Goal: Check status: Check status

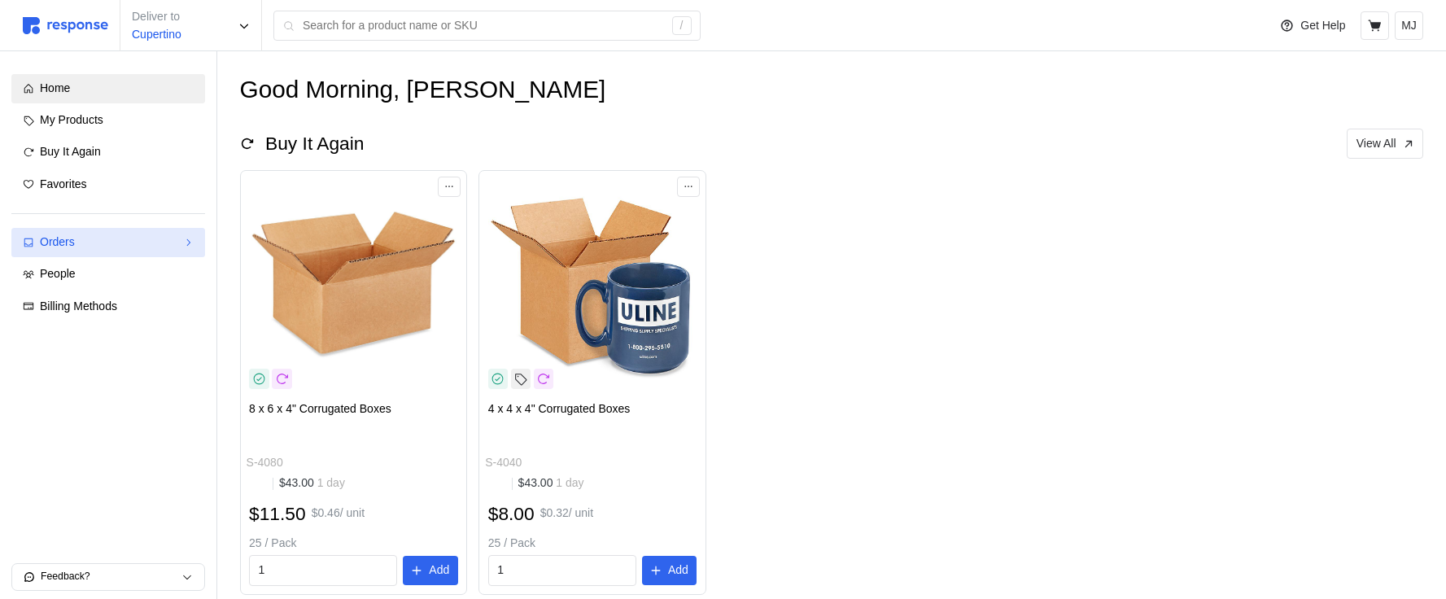
click at [133, 252] on link "Orders" at bounding box center [108, 242] width 194 height 29
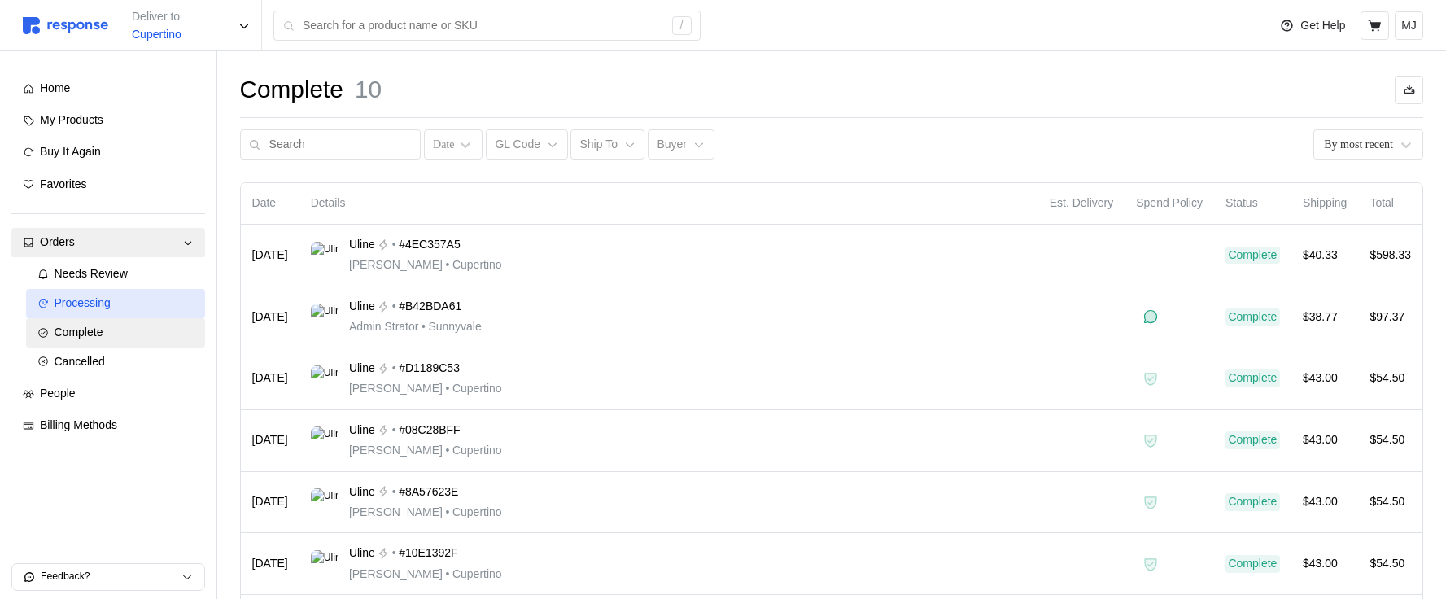
click at [125, 300] on div "Processing" at bounding box center [124, 304] width 139 height 18
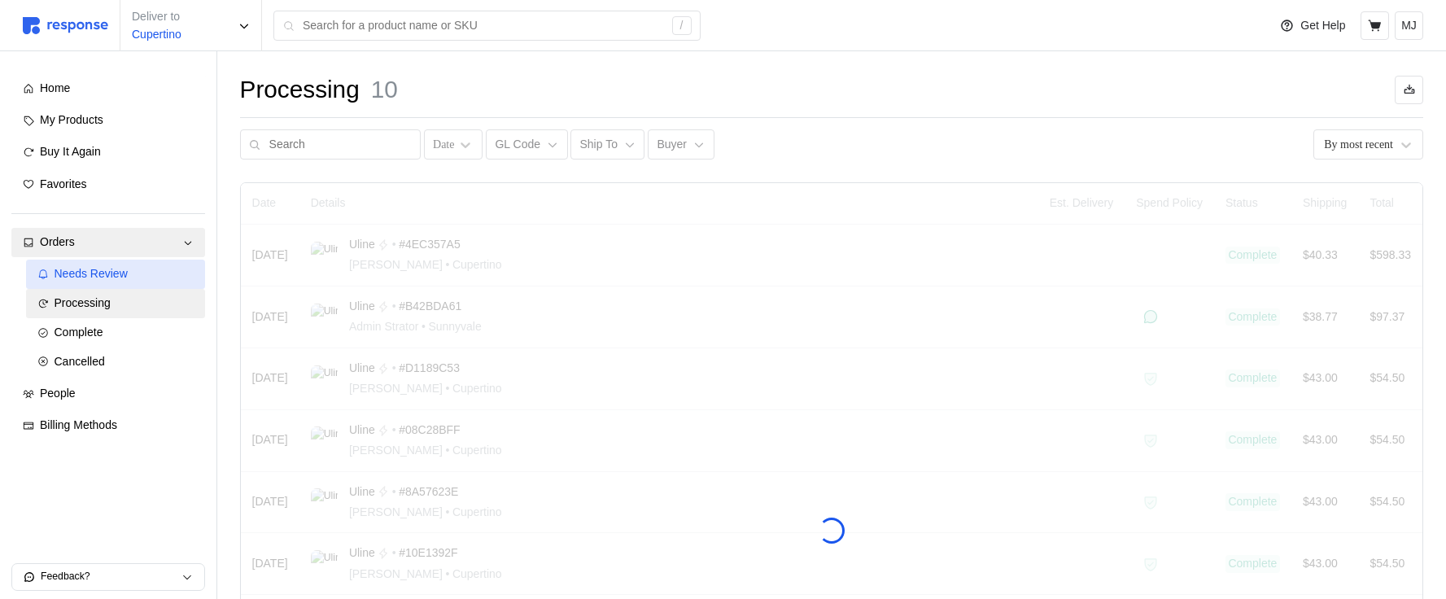
click at [125, 277] on span "Needs Review" at bounding box center [91, 273] width 73 height 13
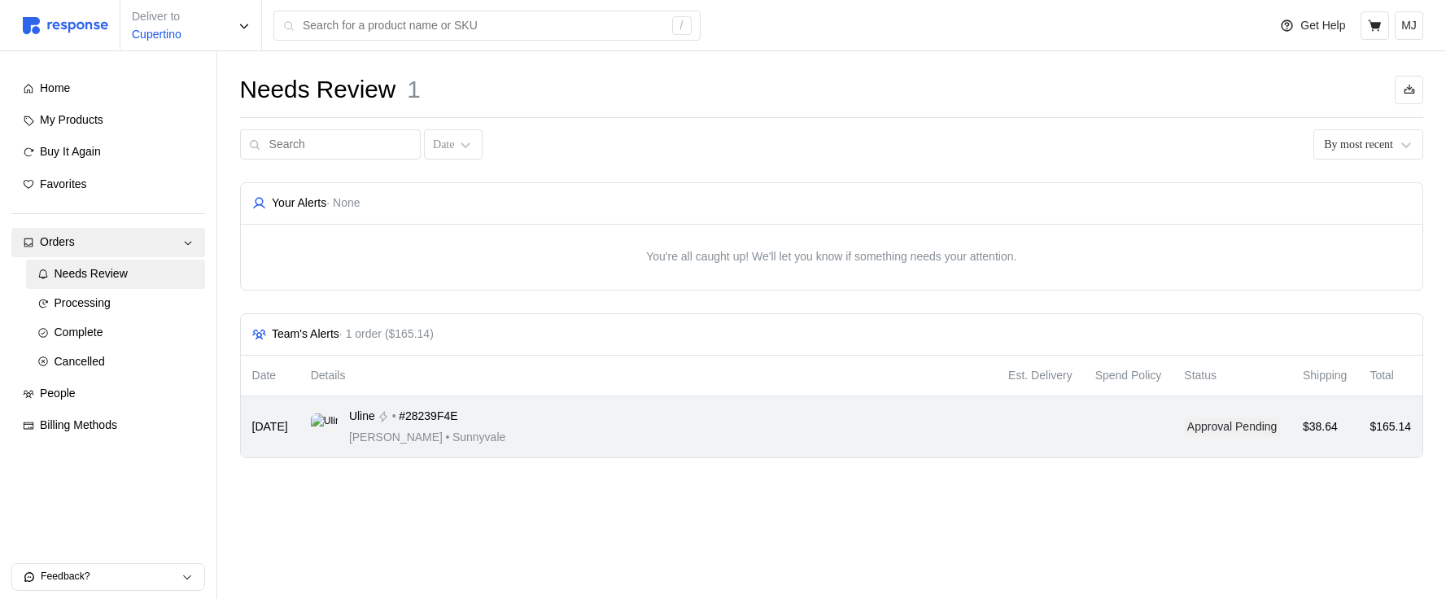
click at [622, 407] on td "Uline • #28239F4E [PERSON_NAME] • [GEOGRAPHIC_DATA]" at bounding box center [649, 426] width 698 height 61
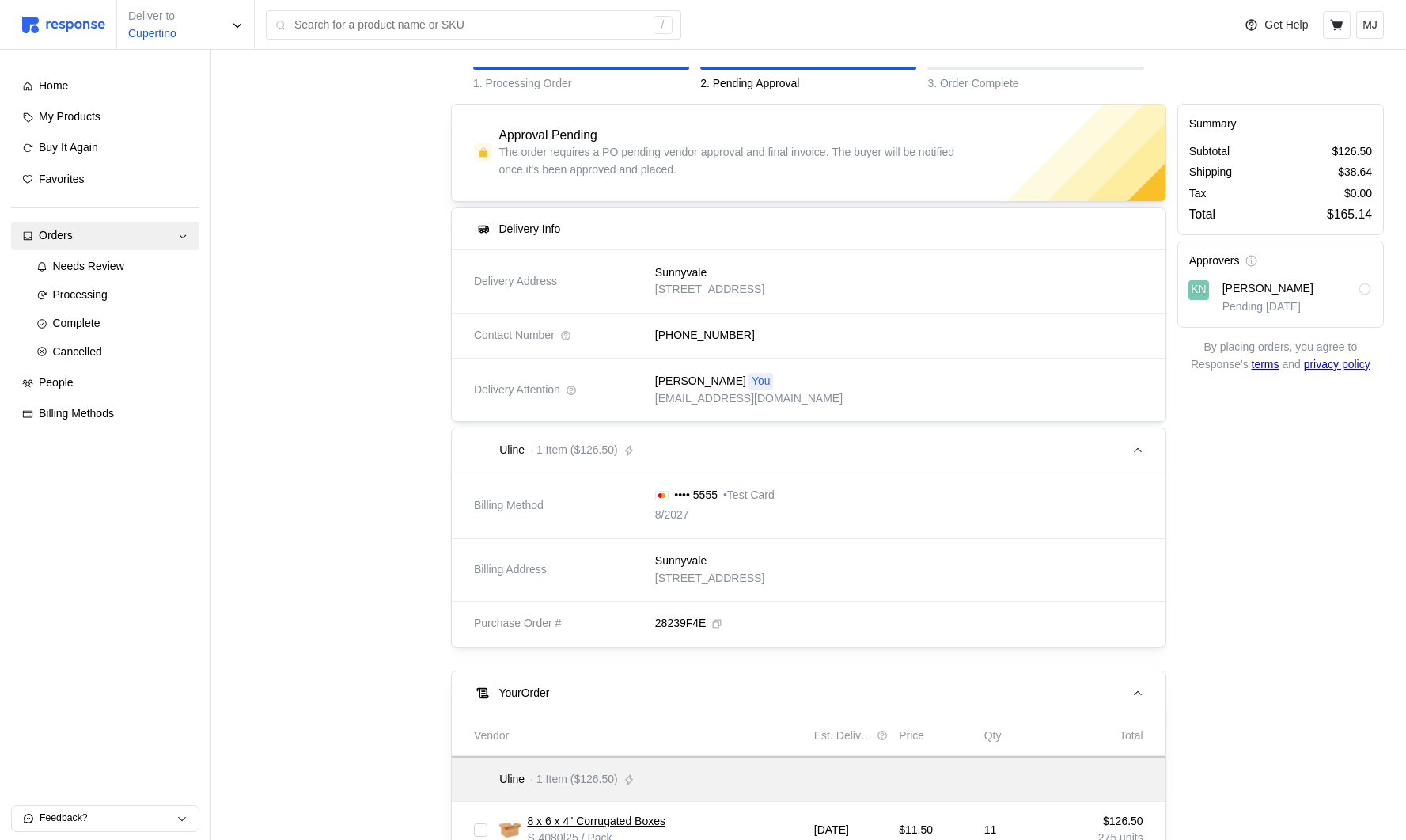
scroll to position [147, 0]
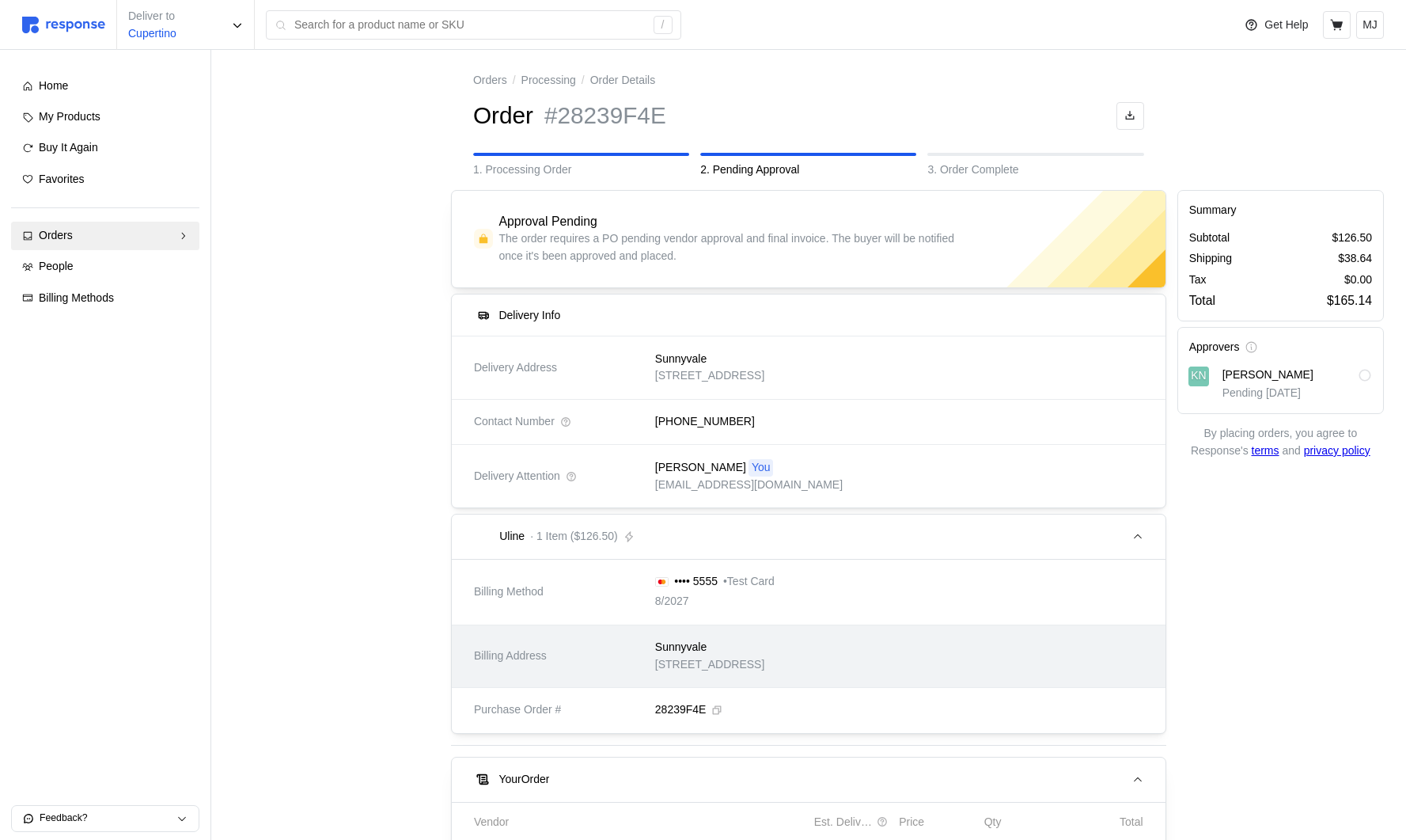
click at [764, 670] on p "[STREET_ADDRESS]" at bounding box center [710, 665] width 109 height 18
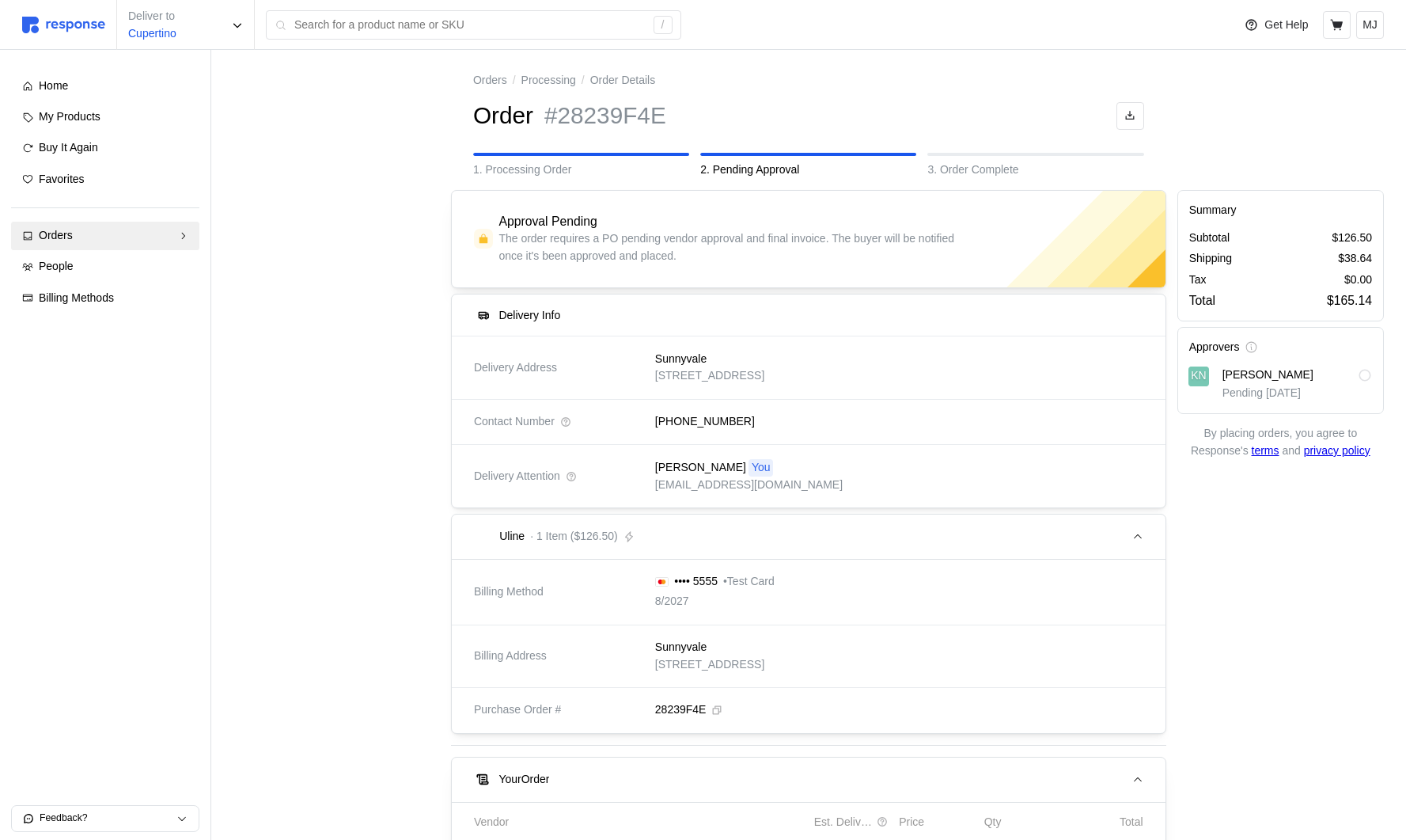
click at [858, 596] on div "•••• 5555 • Test Card 8/2027" at bounding box center [895, 591] width 500 height 59
click at [743, 578] on p "• Test Card" at bounding box center [749, 581] width 52 height 18
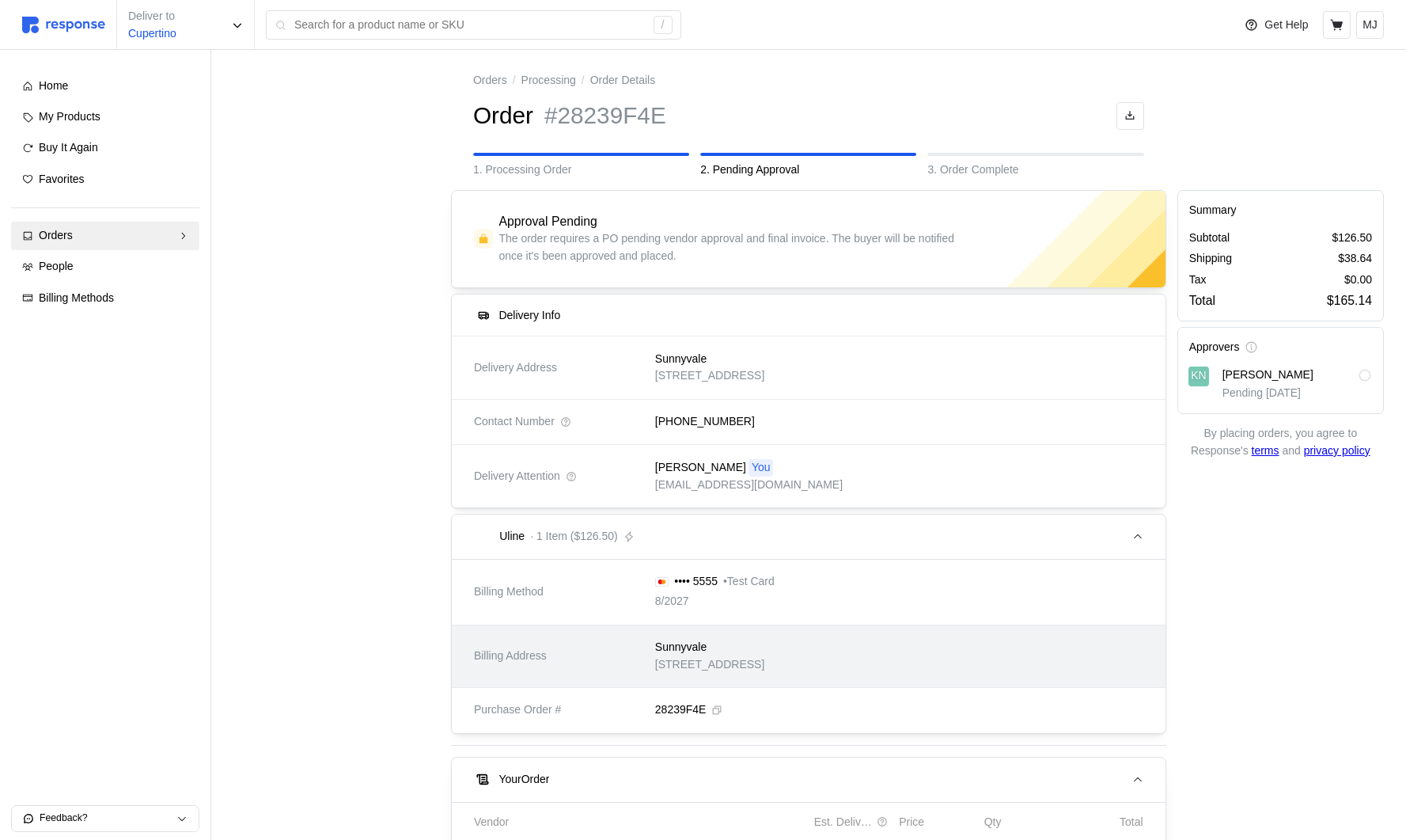
click at [764, 673] on p "[STREET_ADDRESS]" at bounding box center [710, 665] width 109 height 18
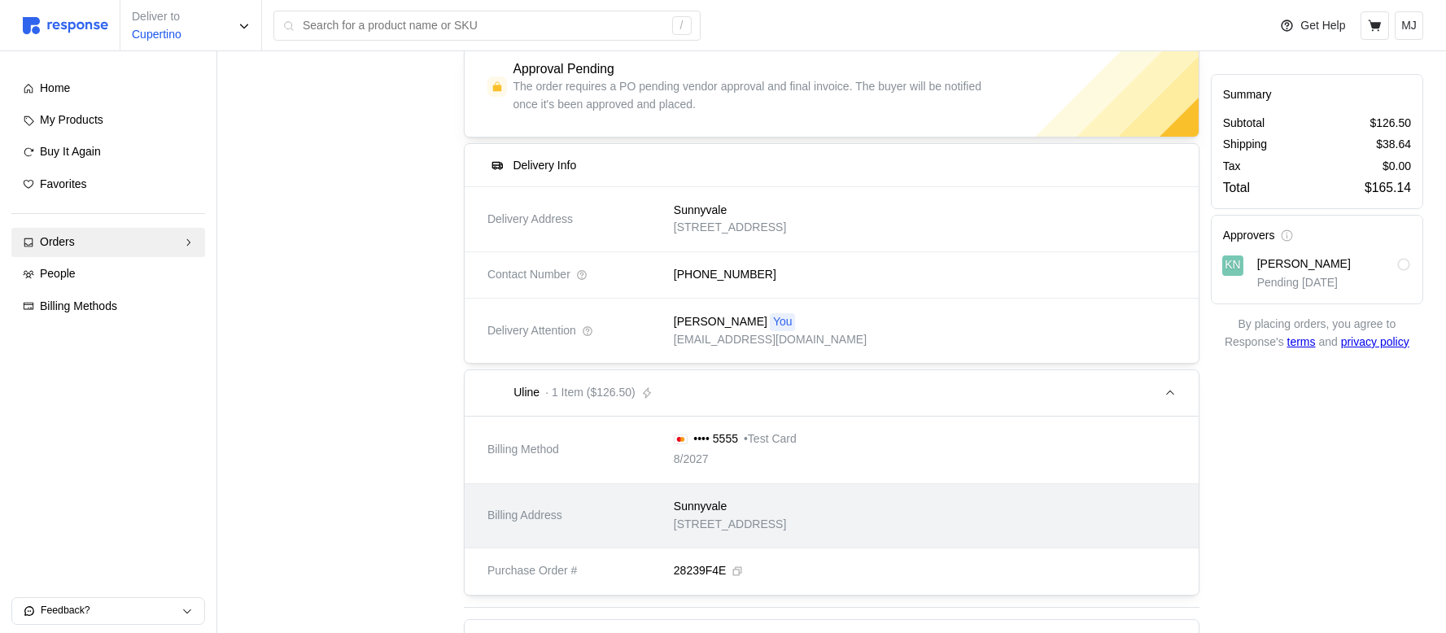
scroll to position [176, 0]
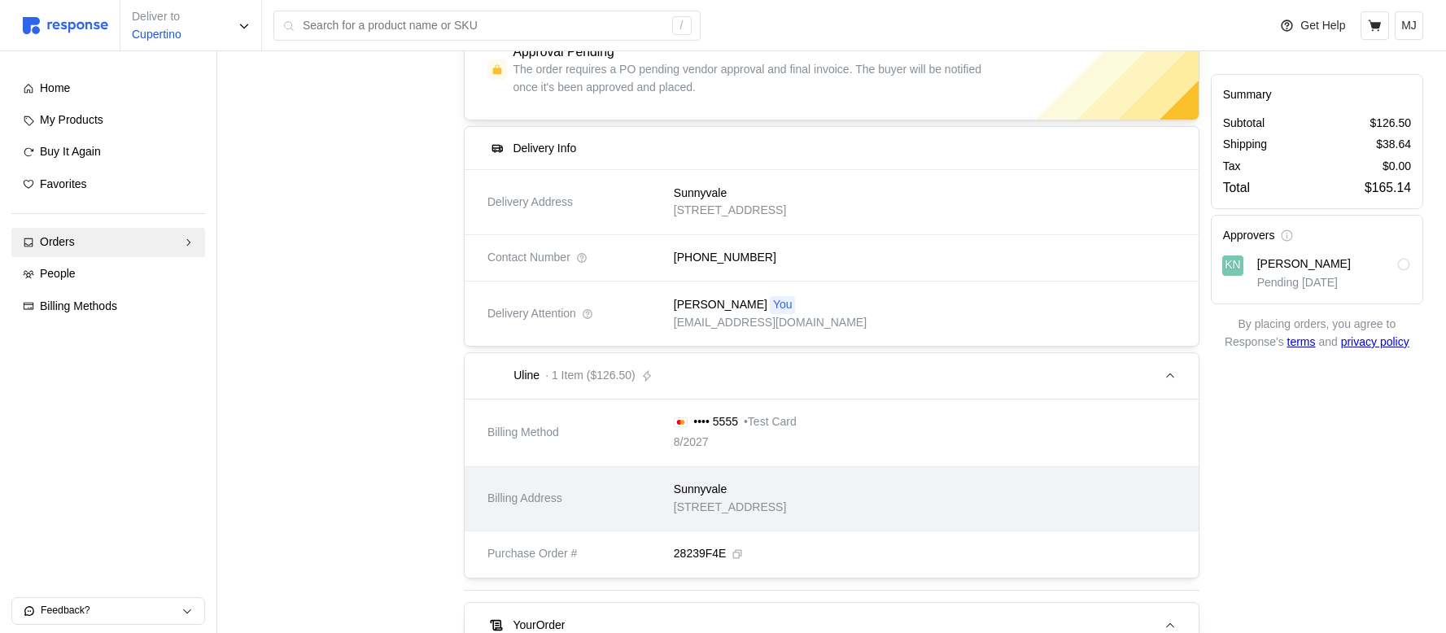
click at [786, 489] on div "Sunnyvale" at bounding box center [730, 490] width 112 height 18
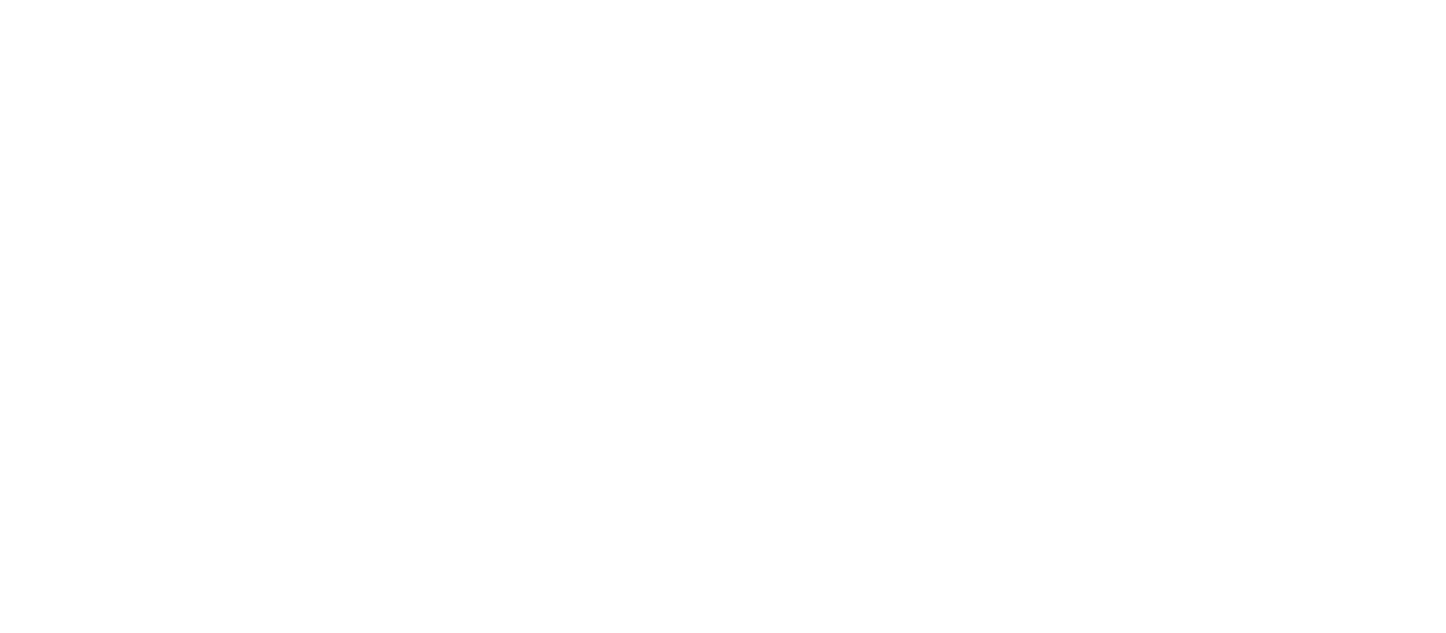
click at [1061, 7] on html at bounding box center [723, 3] width 1446 height 7
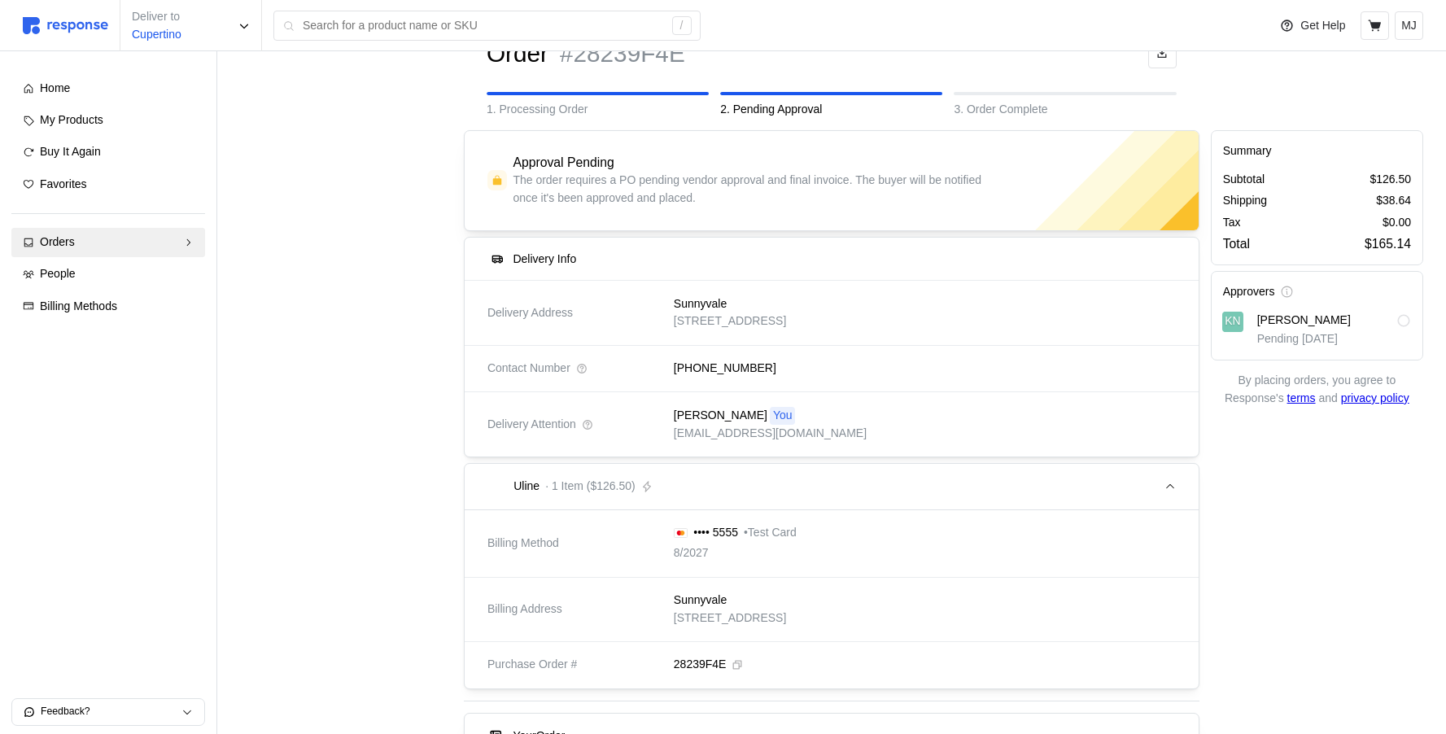
scroll to position [146, 0]
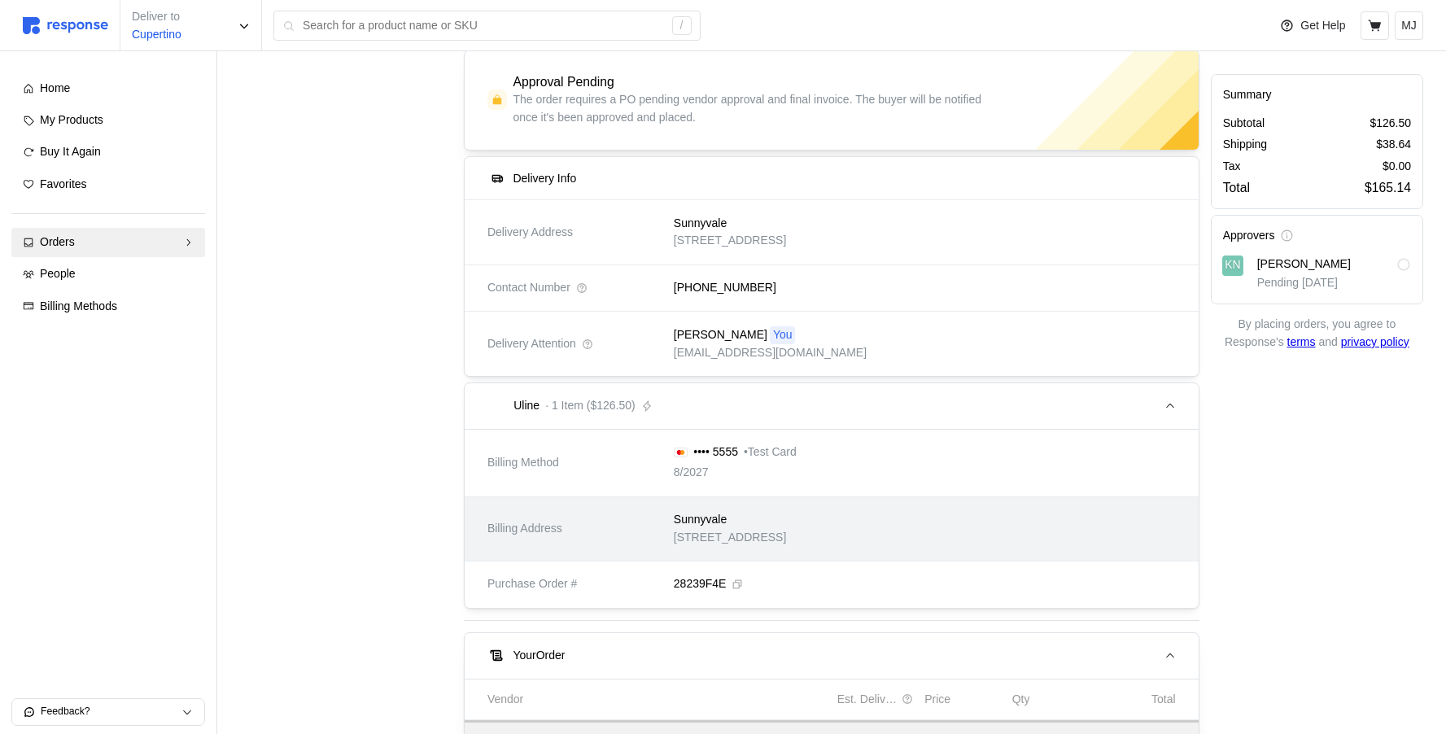
click at [967, 531] on div "Sunnyvale [STREET_ADDRESS]" at bounding box center [920, 529] width 514 height 58
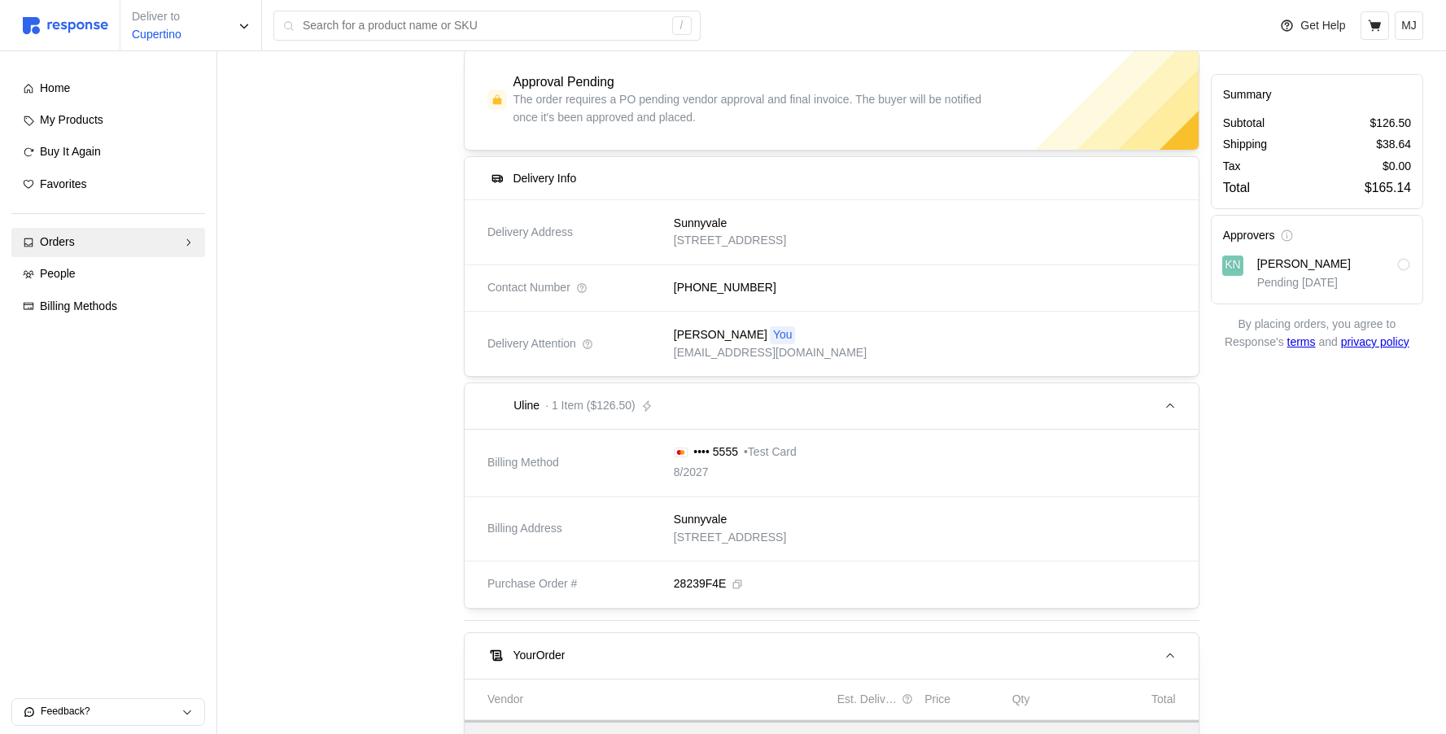
click at [786, 527] on div "Sunnyvale" at bounding box center [730, 520] width 112 height 18
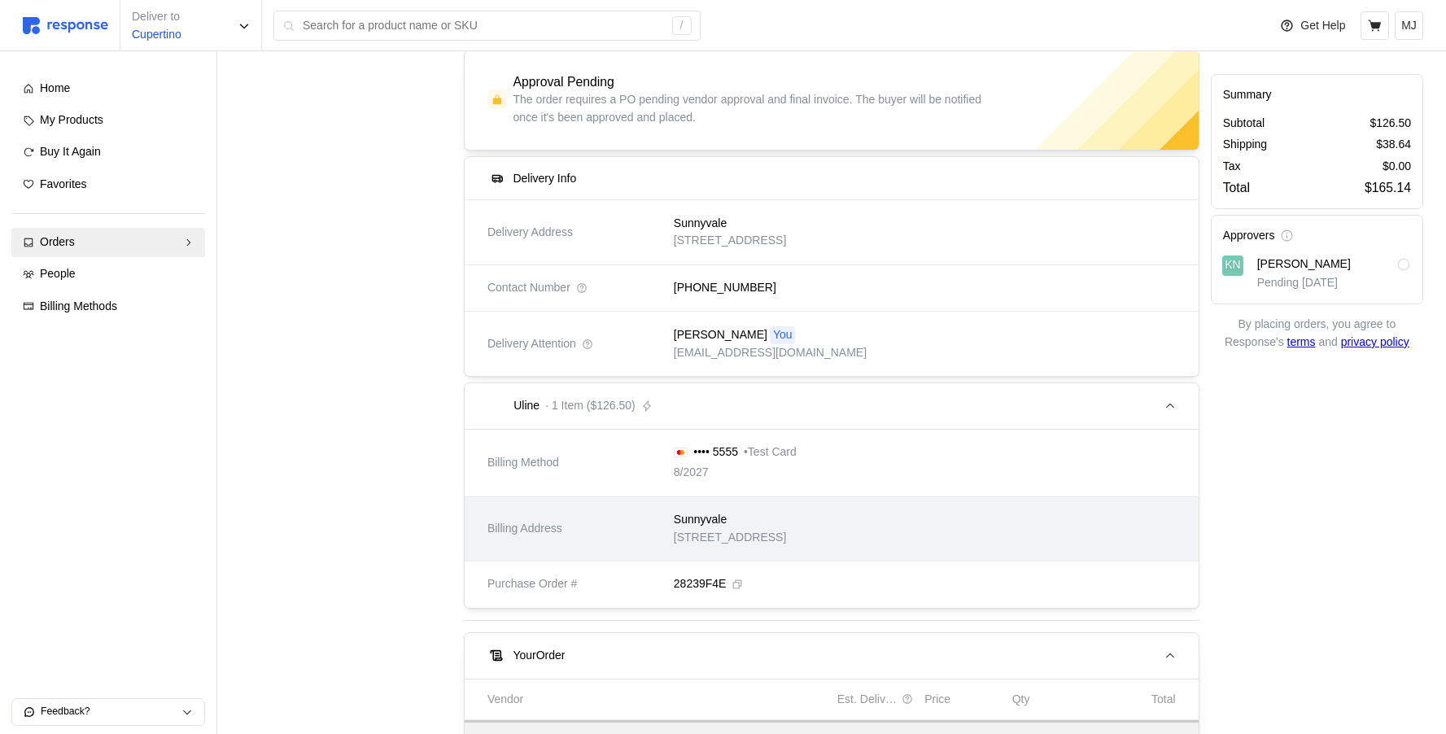
click at [786, 542] on p "[STREET_ADDRESS]" at bounding box center [730, 538] width 112 height 18
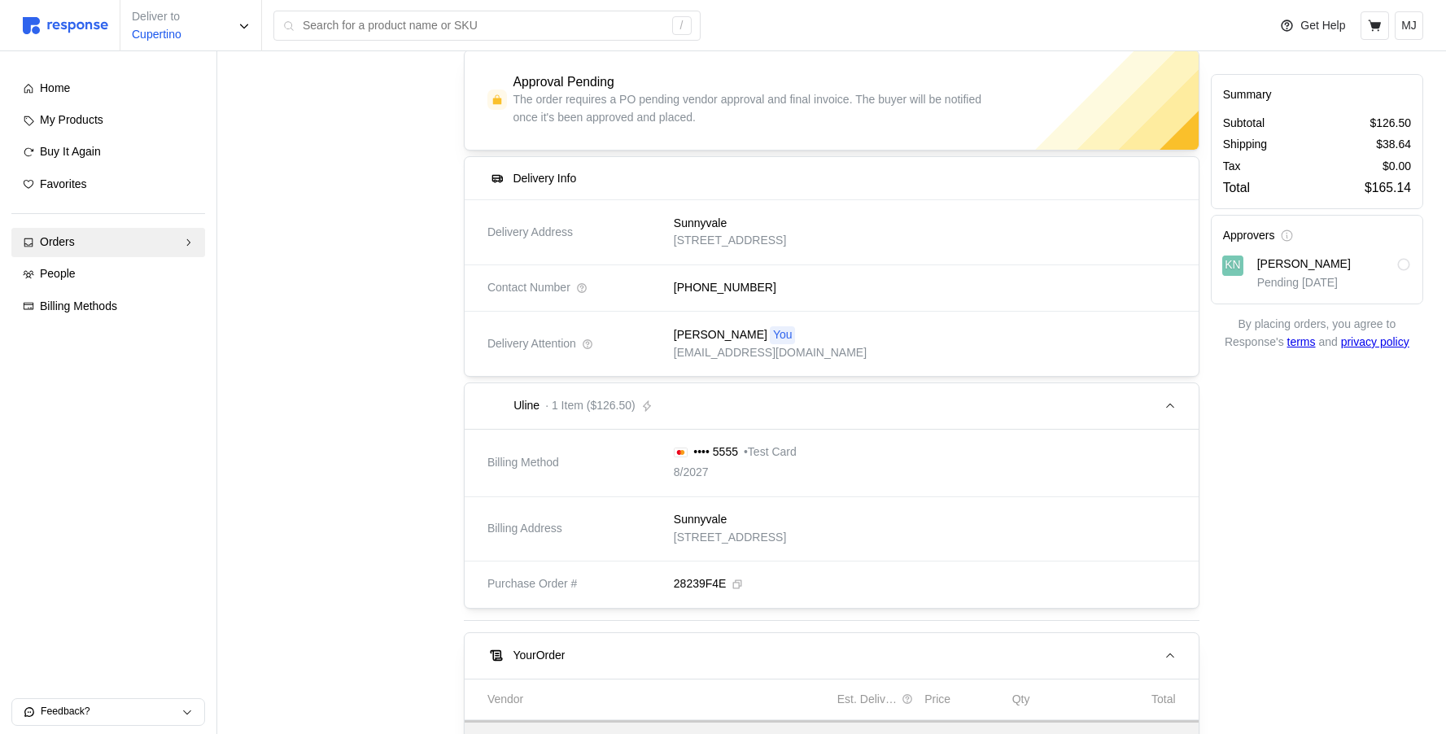
click at [730, 468] on div "8/2027" at bounding box center [735, 473] width 123 height 18
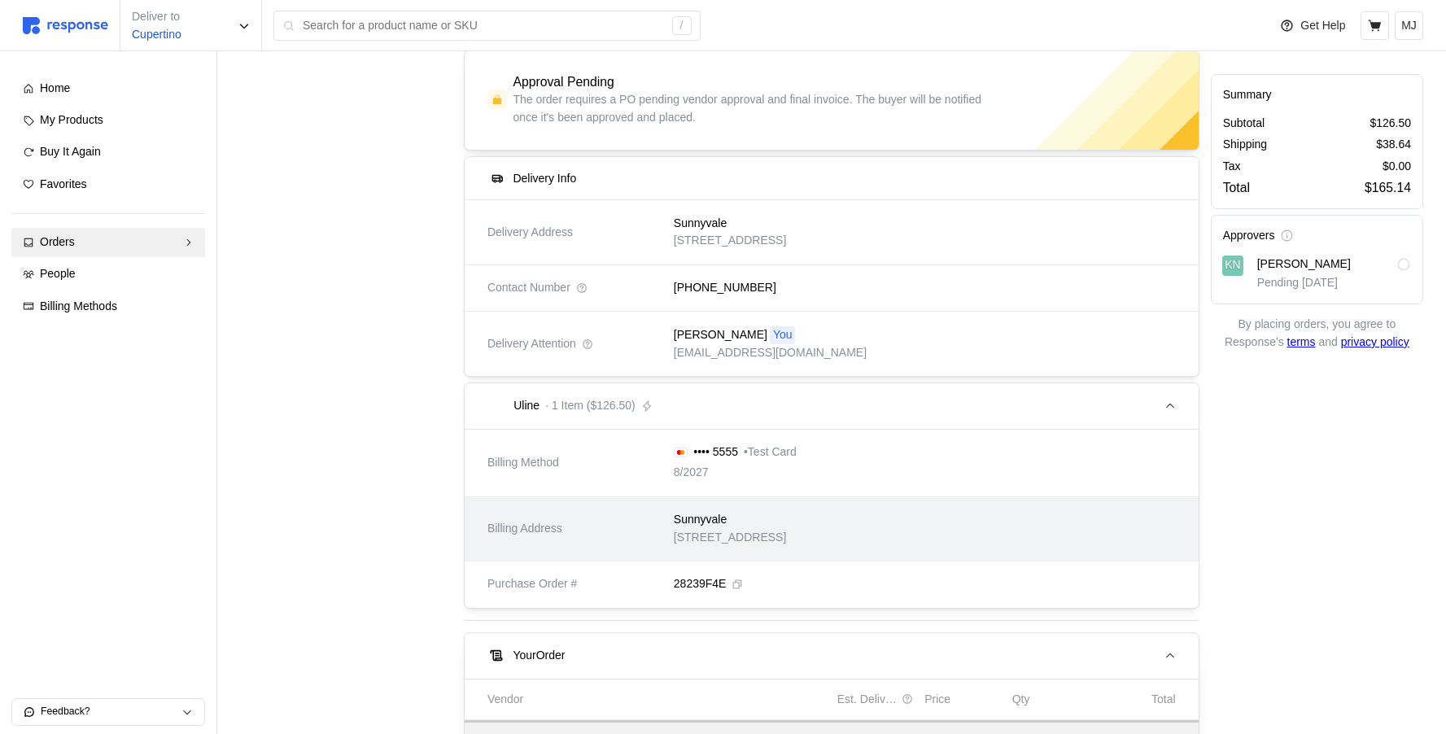
click at [699, 543] on p "[STREET_ADDRESS]" at bounding box center [730, 538] width 112 height 18
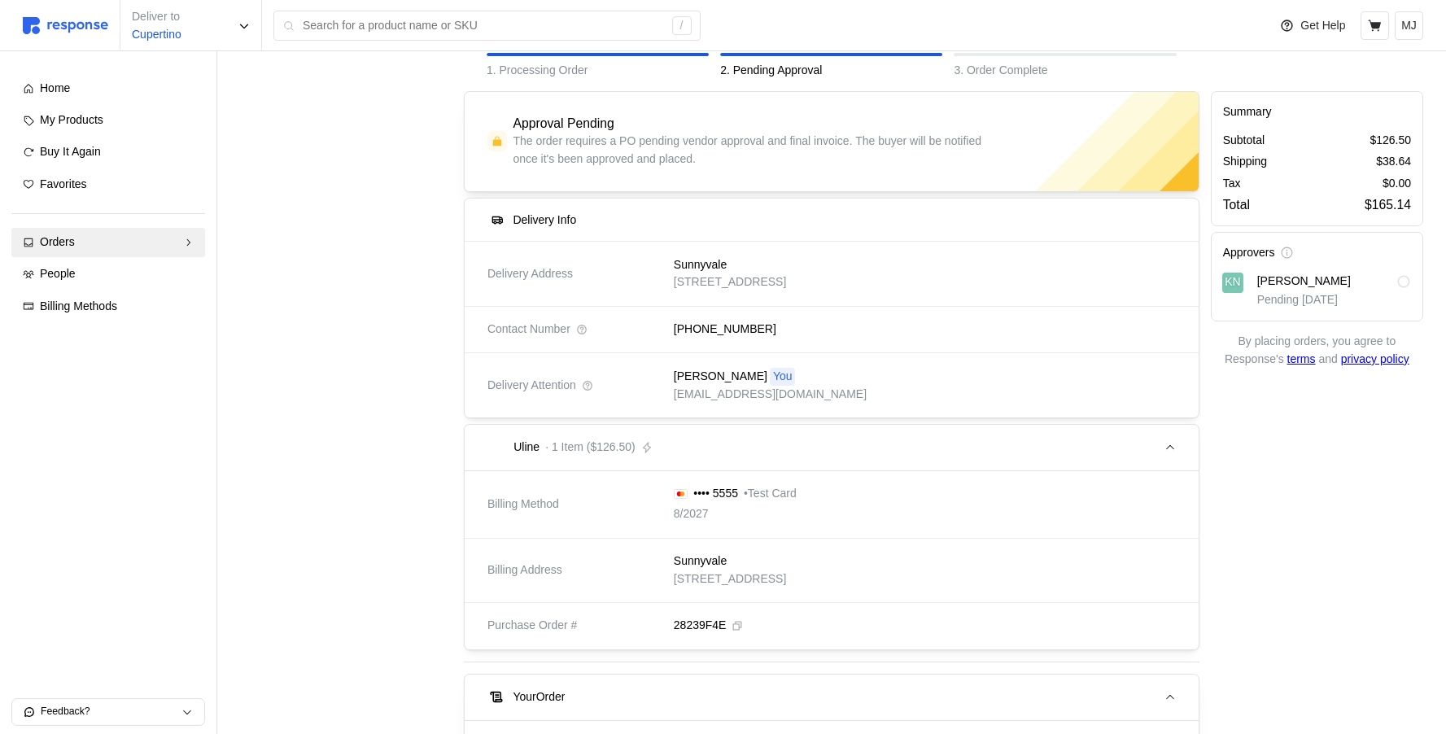
scroll to position [110, 0]
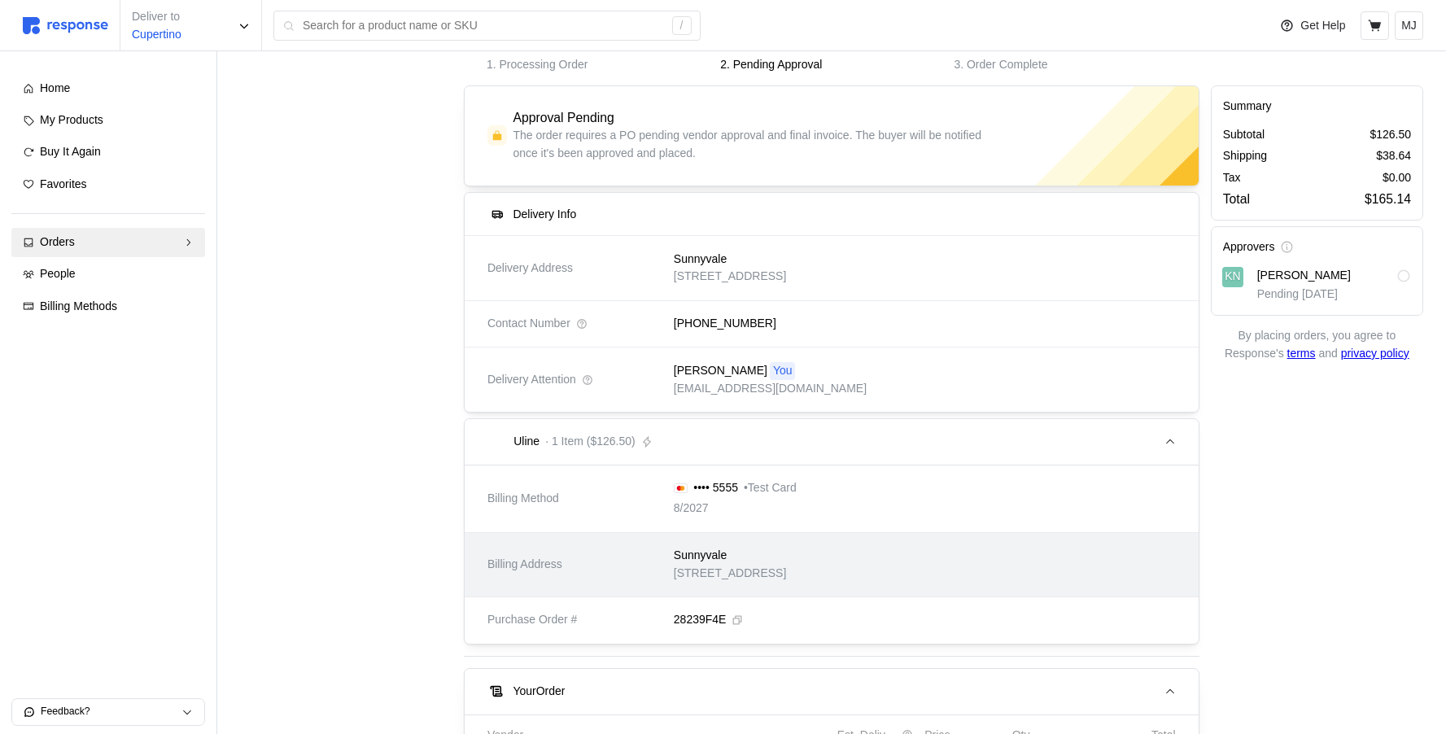
click at [786, 580] on p "[STREET_ADDRESS]" at bounding box center [730, 574] width 112 height 18
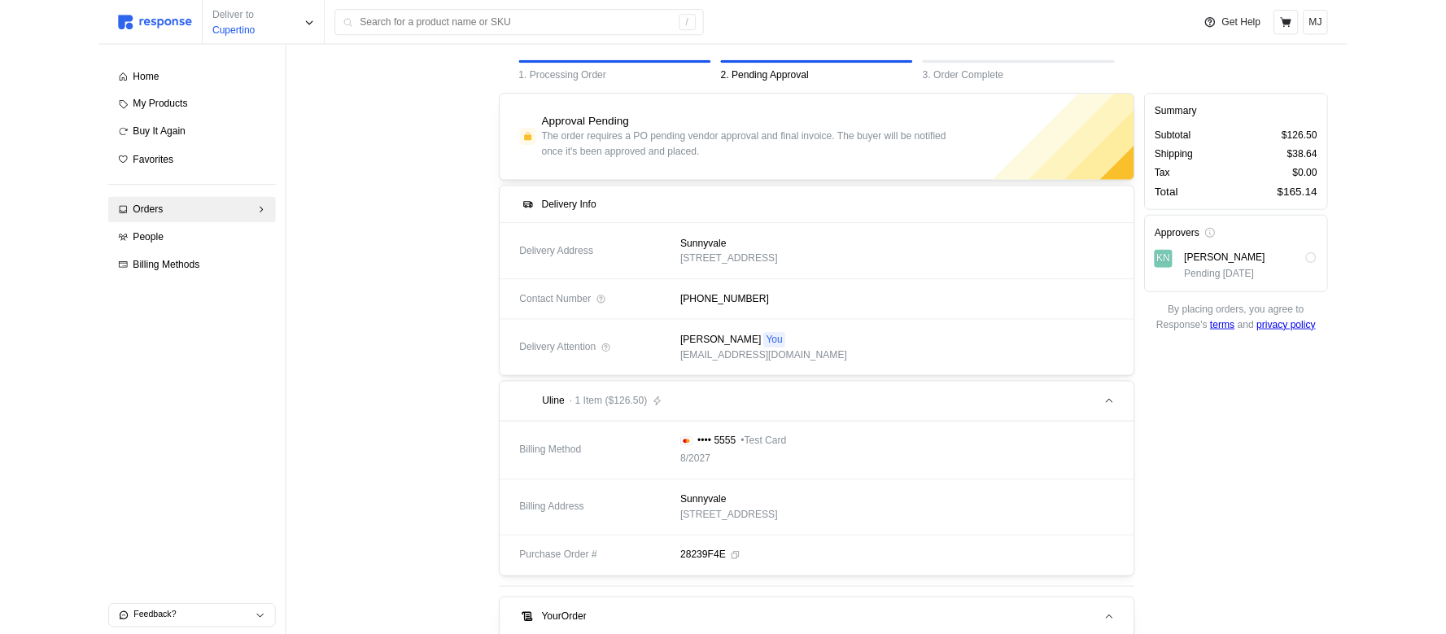
scroll to position [126, 0]
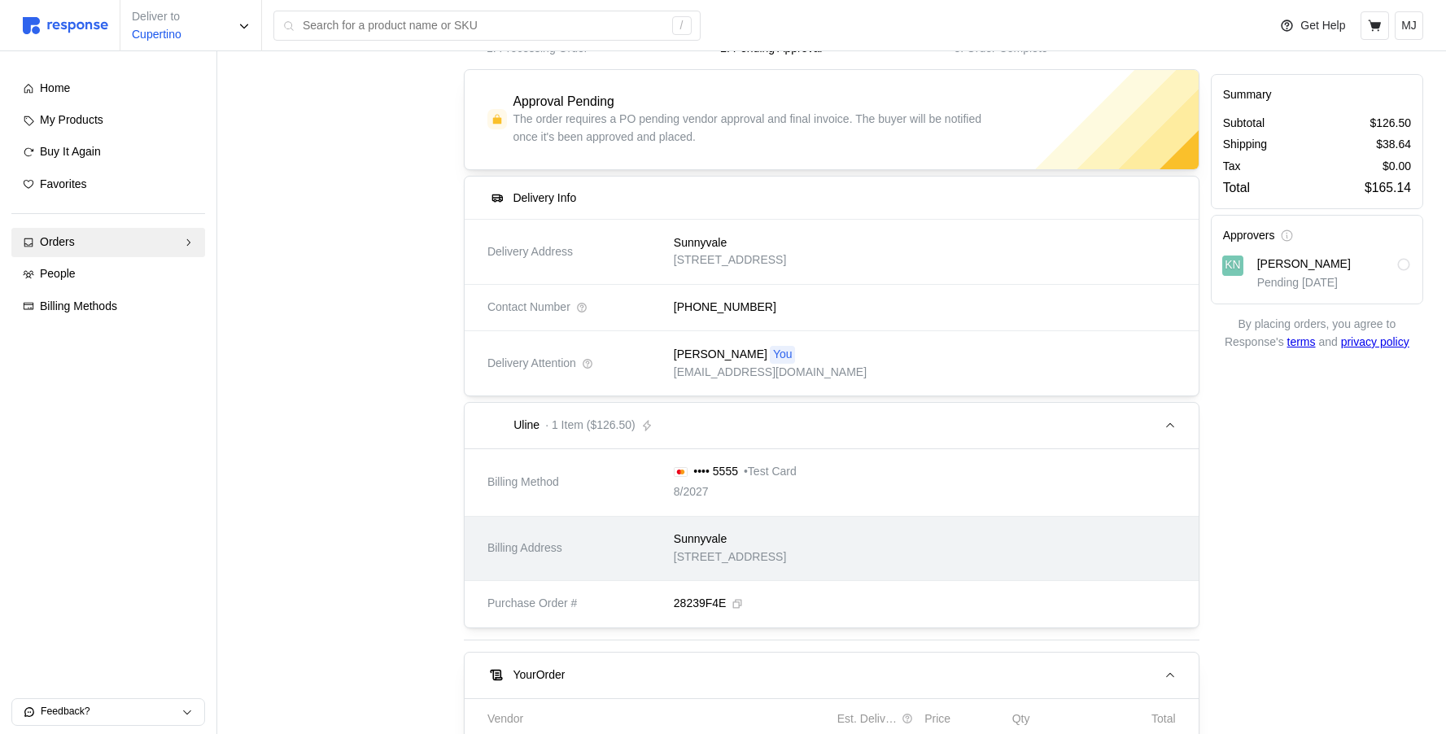
click at [840, 575] on div "Sunnyvale 1001 Test Avenue, Sunnyvale, CA, 94087, United States" at bounding box center [920, 548] width 514 height 58
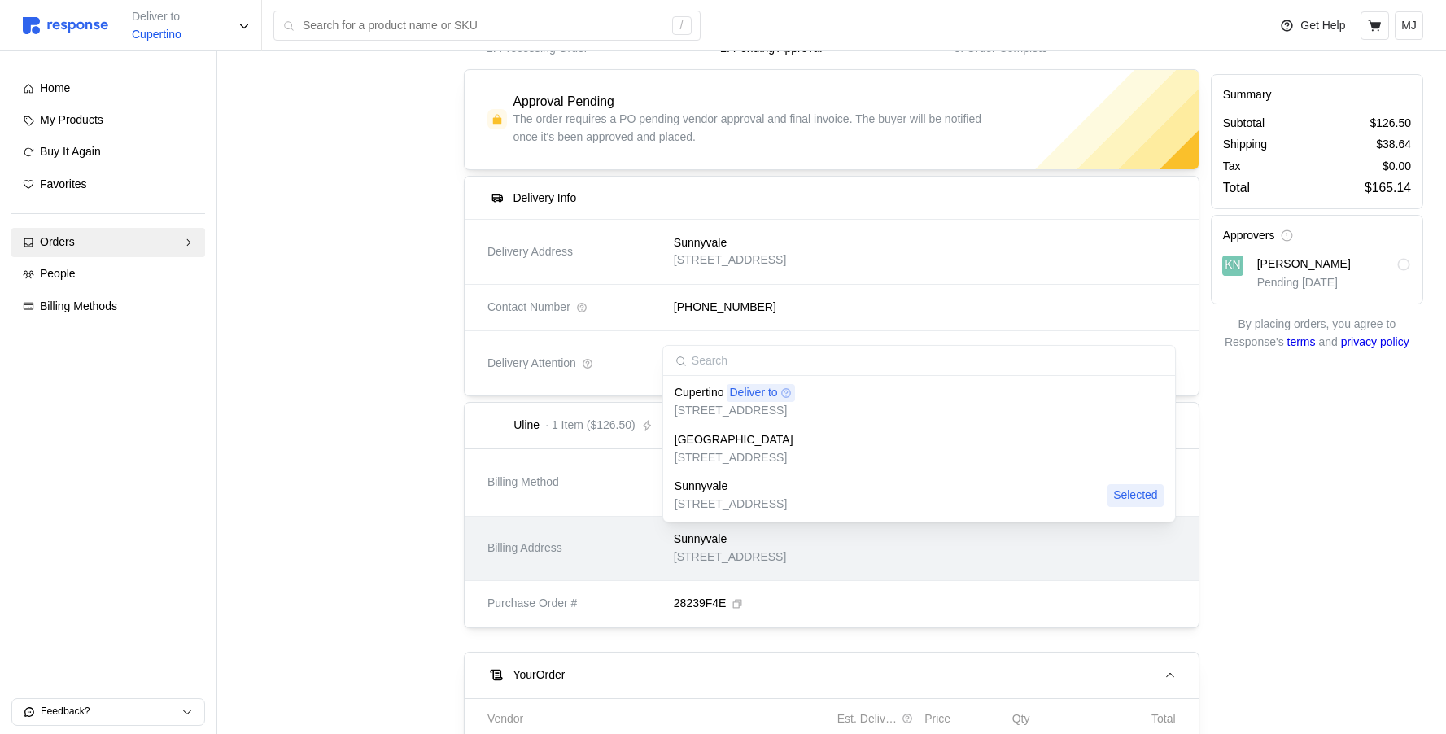
click at [786, 554] on p "[STREET_ADDRESS]" at bounding box center [730, 558] width 112 height 18
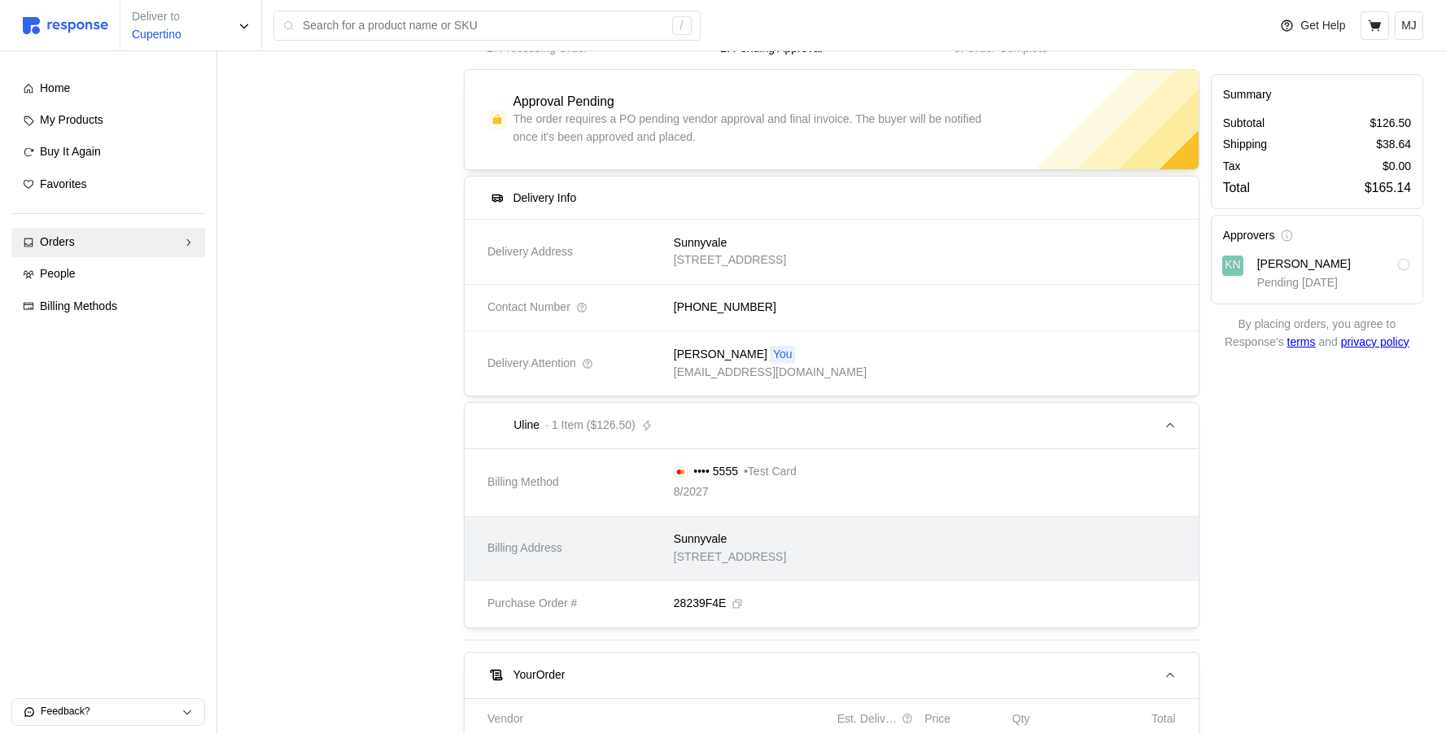
click at [1104, 567] on div "Sunnyvale 1001 Test Avenue, Sunnyvale, CA, 94087, United States" at bounding box center [920, 548] width 514 height 58
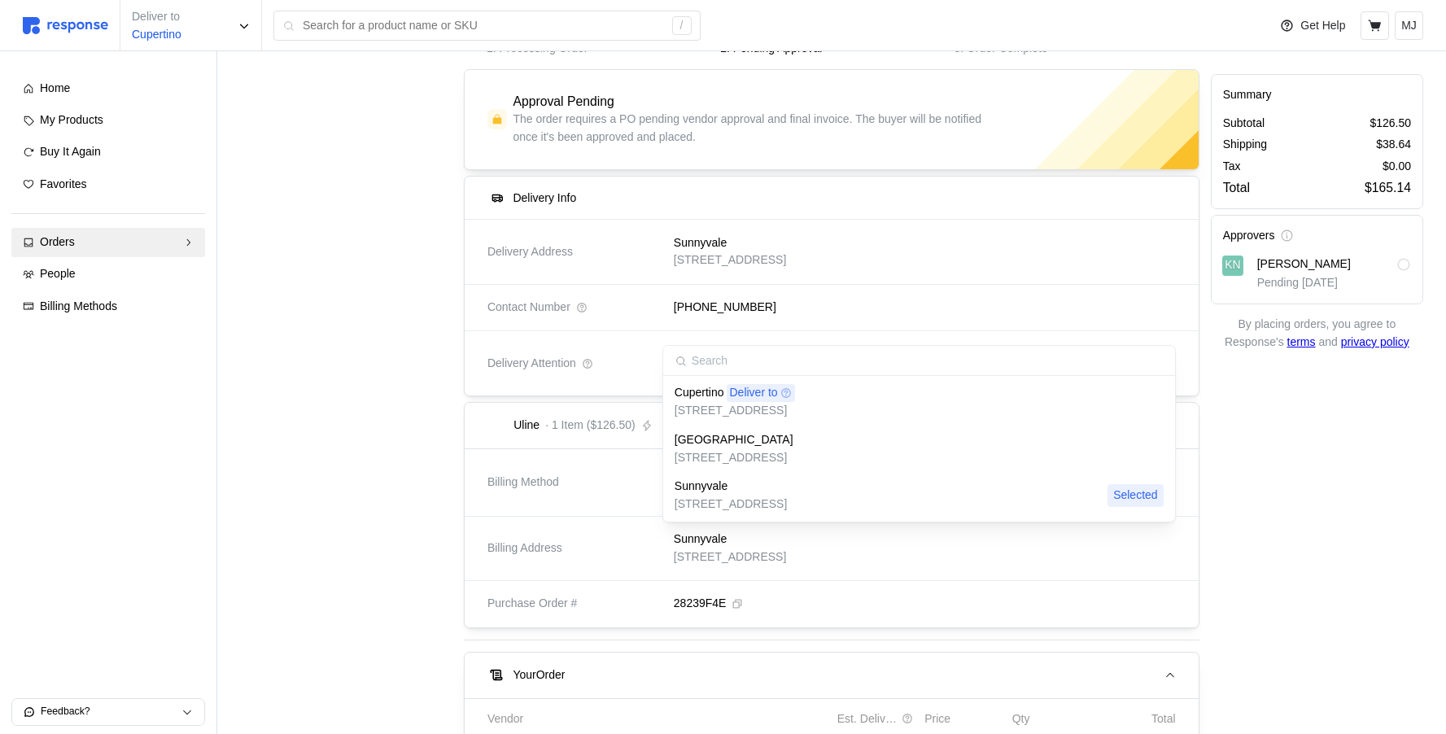
click at [995, 408] on div "Cupertino Deliver to 123 Test Road, Cupertino, CA, 95014, United States" at bounding box center [919, 401] width 489 height 35
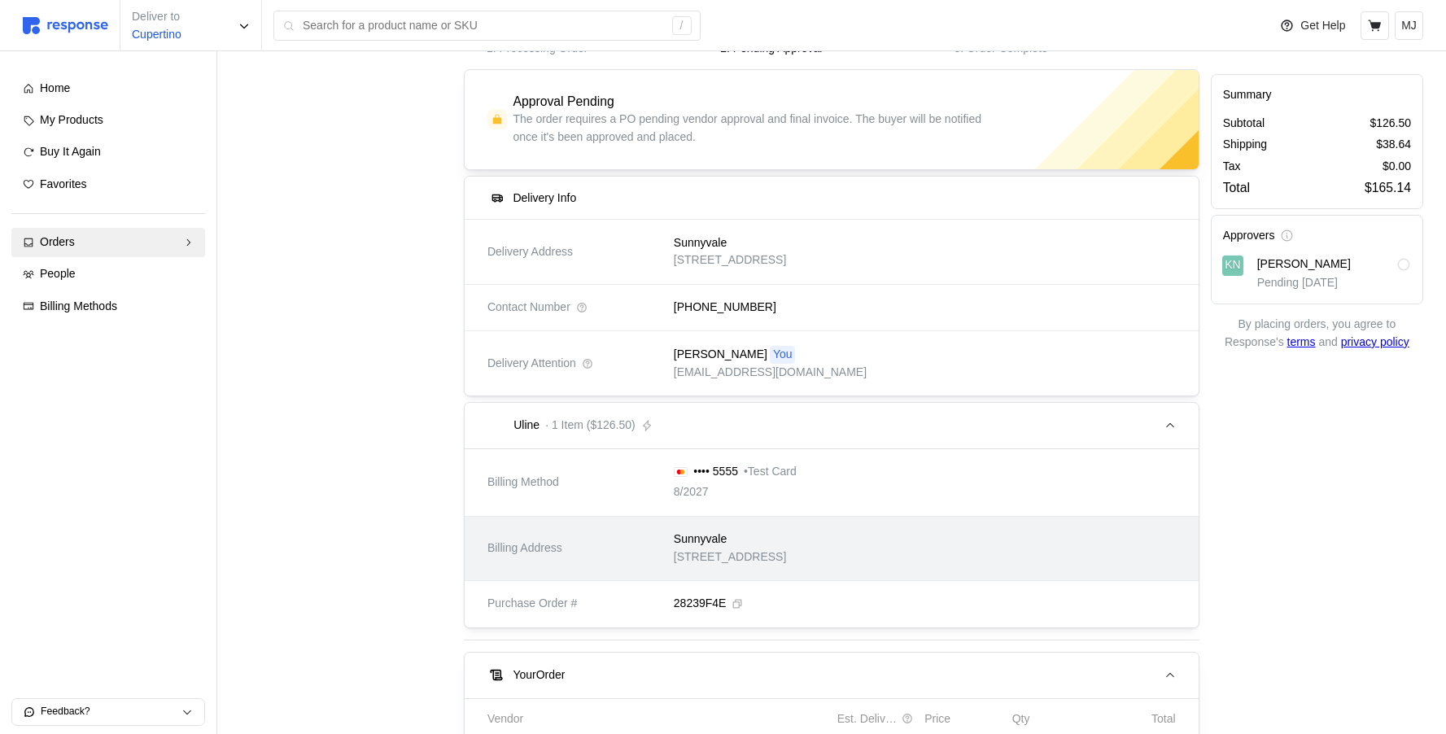
click at [786, 562] on p "[STREET_ADDRESS]" at bounding box center [730, 558] width 112 height 18
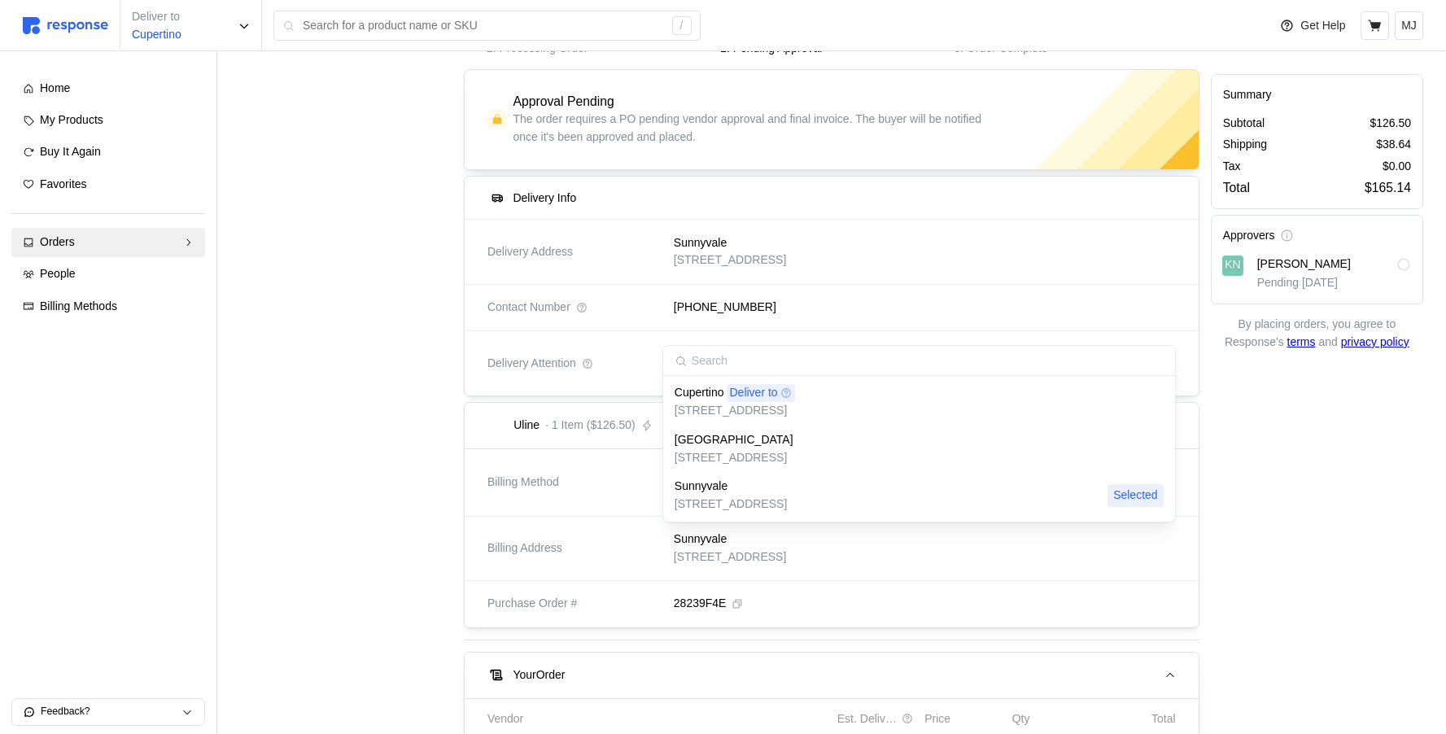
click at [795, 418] on p "[STREET_ADDRESS]" at bounding box center [735, 411] width 120 height 18
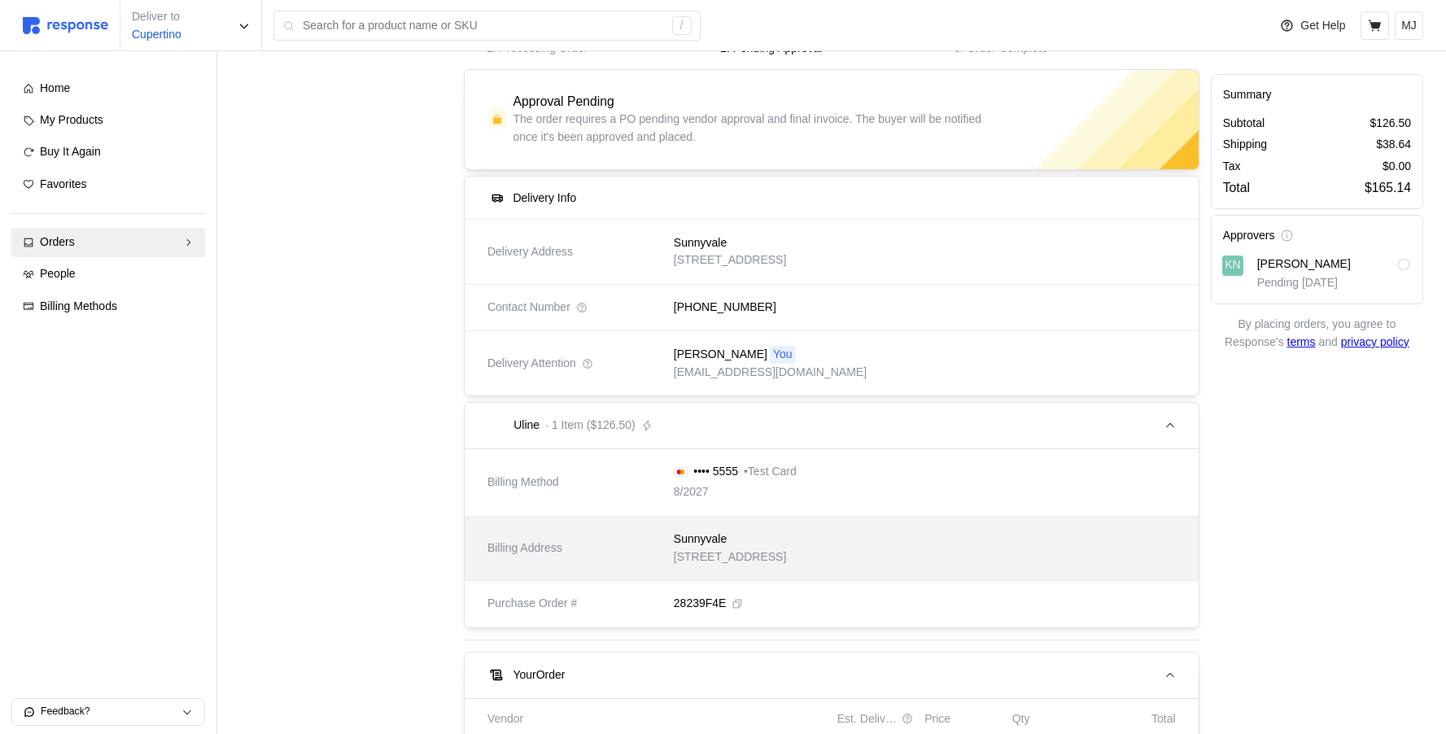
click at [786, 553] on p "[STREET_ADDRESS]" at bounding box center [730, 558] width 112 height 18
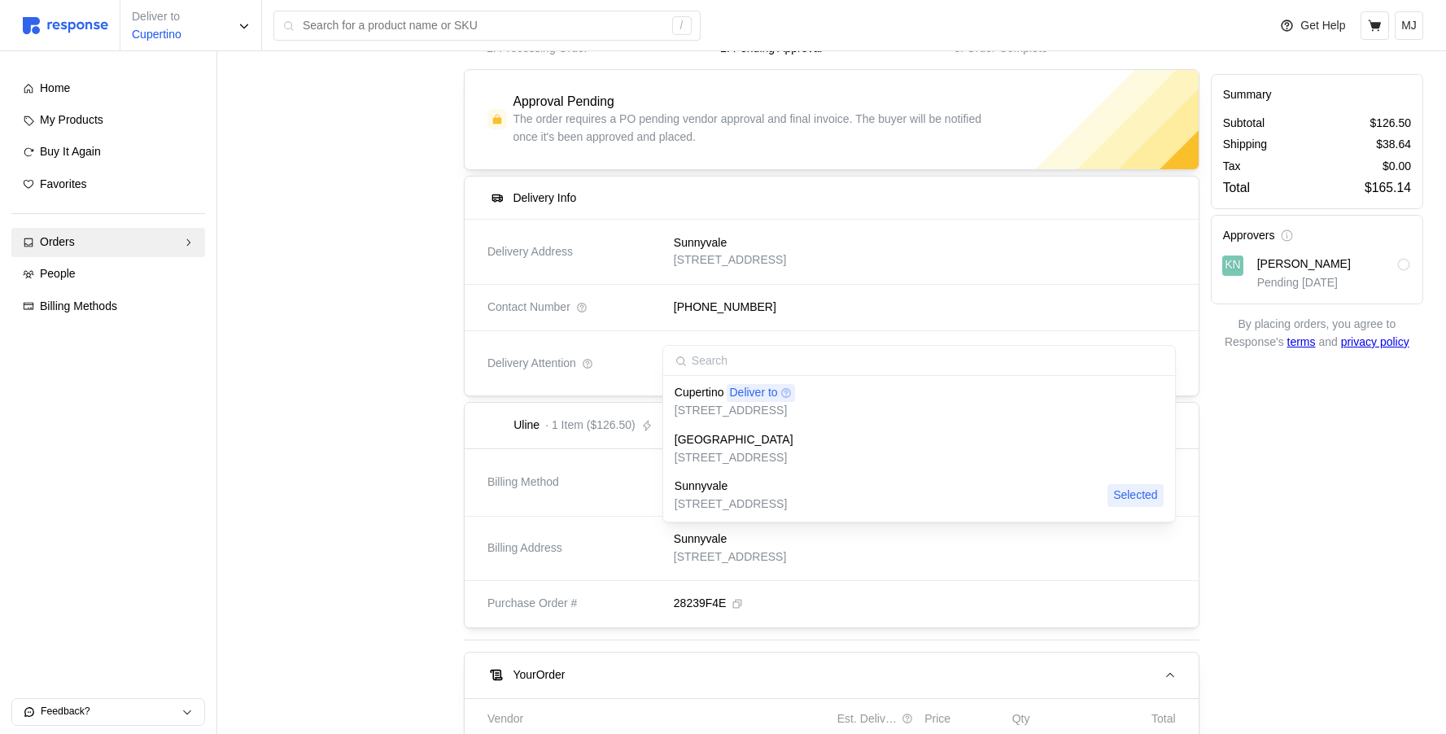
click at [794, 466] on p "[STREET_ADDRESS]" at bounding box center [734, 458] width 119 height 18
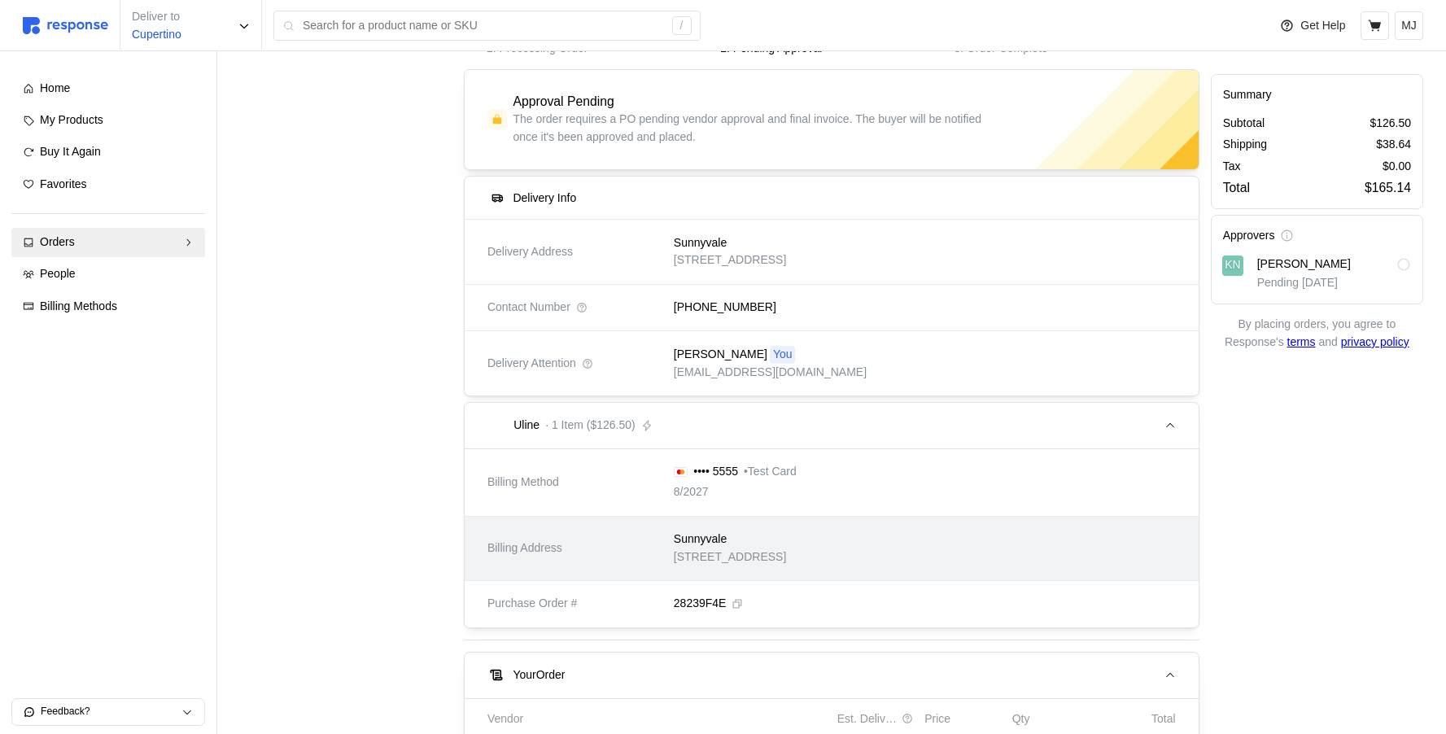
click at [786, 554] on p "[STREET_ADDRESS]" at bounding box center [730, 558] width 112 height 18
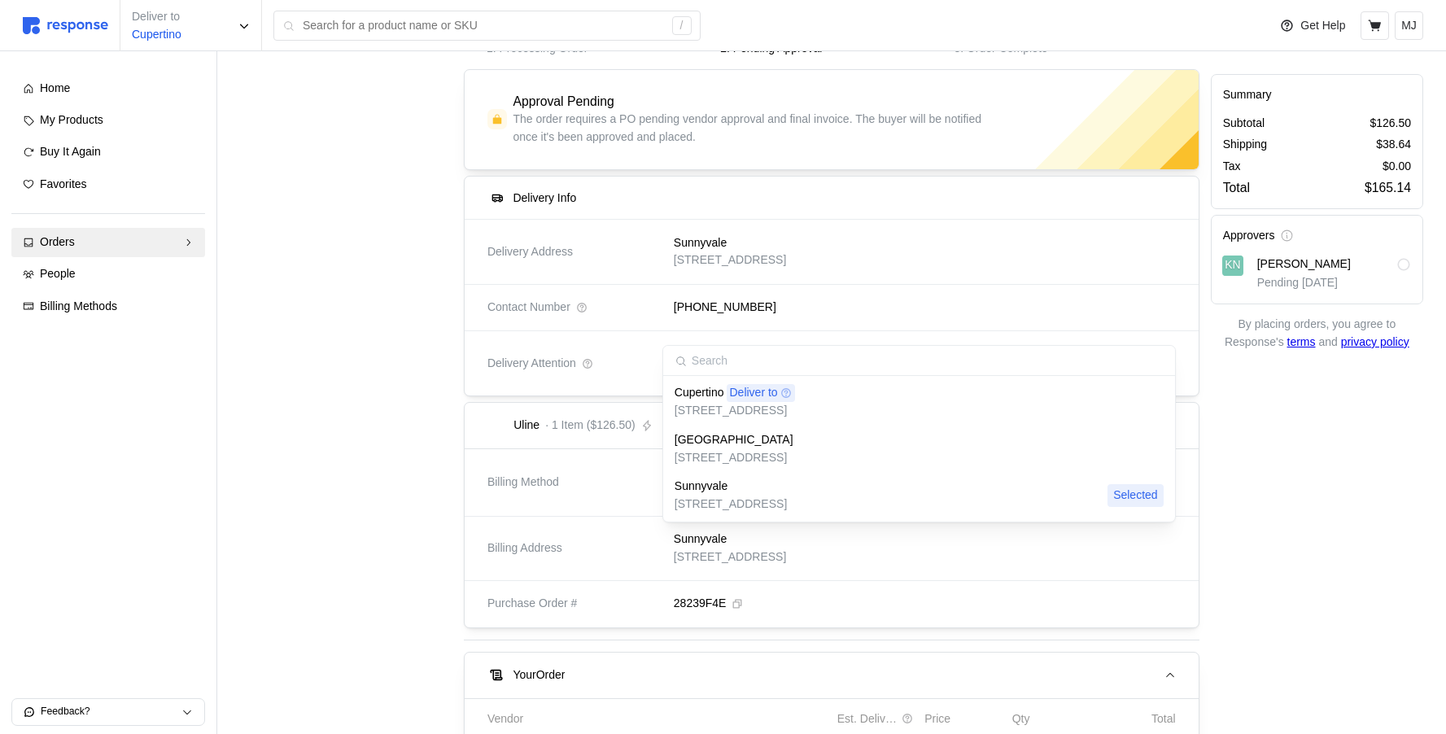
click at [794, 444] on div "[GEOGRAPHIC_DATA]" at bounding box center [734, 440] width 119 height 18
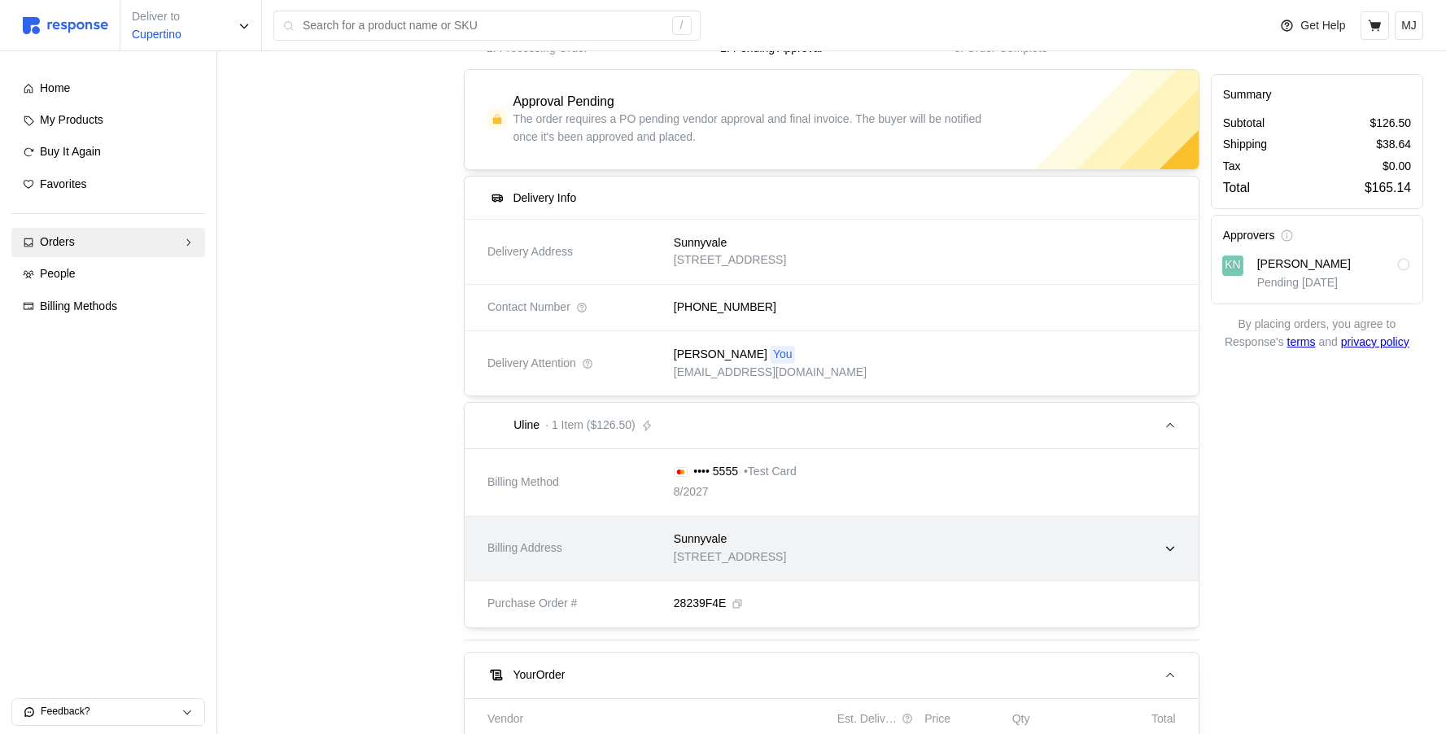
click at [1068, 543] on div "Sunnyvale 1001 Test Avenue, Sunnyvale, CA, 94087, United States" at bounding box center [920, 548] width 514 height 58
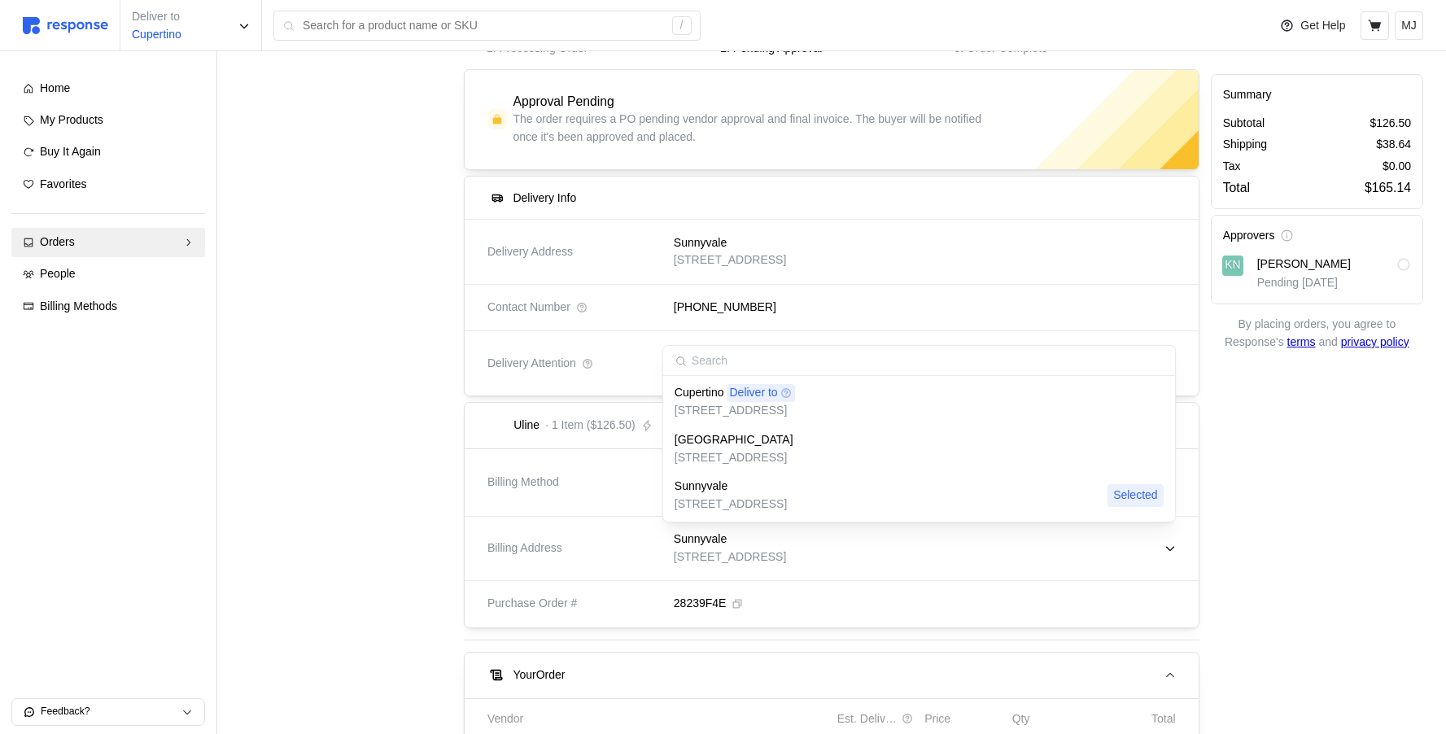
click at [933, 467] on div "San Francisco 555 Example Avenue, Sunnyvale, CA, 94087, United States" at bounding box center [919, 449] width 506 height 46
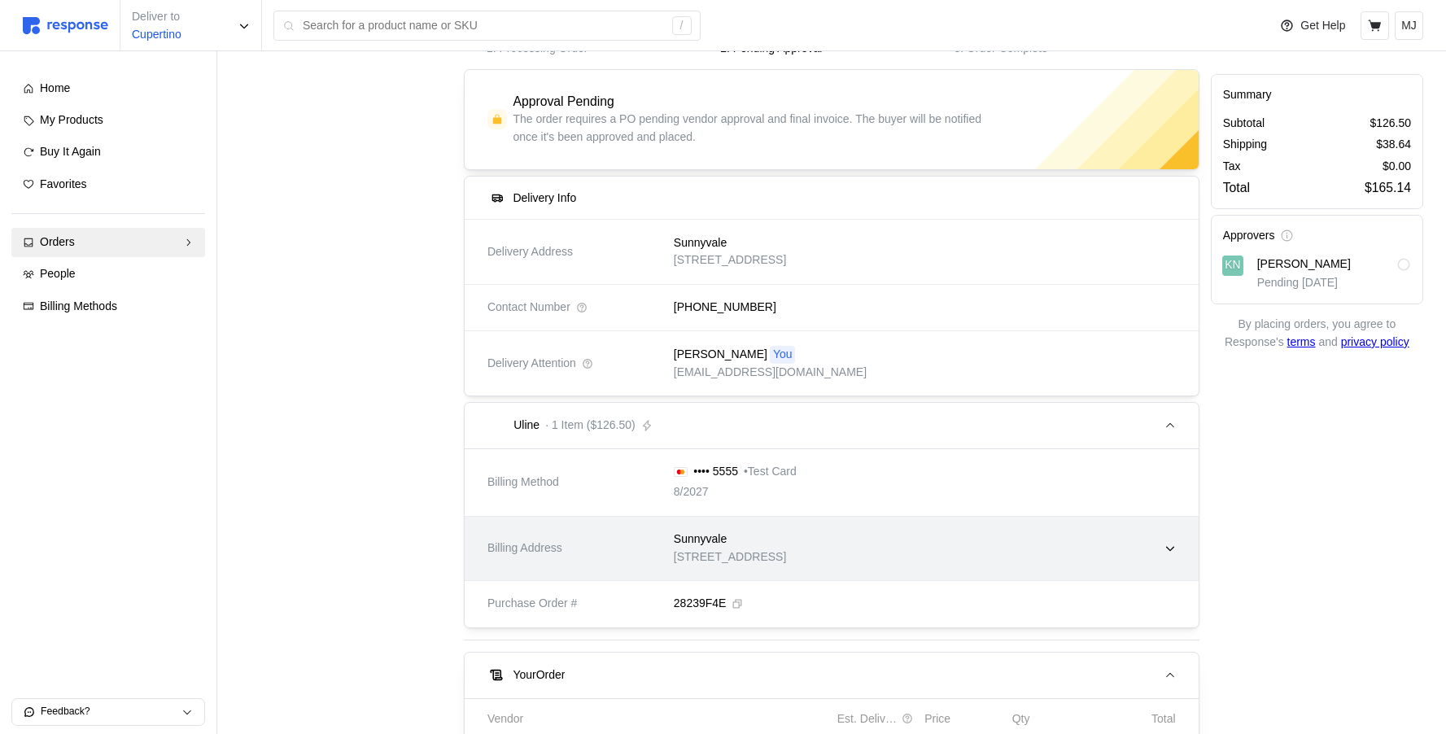
click at [786, 545] on div "Sunnyvale" at bounding box center [730, 540] width 112 height 18
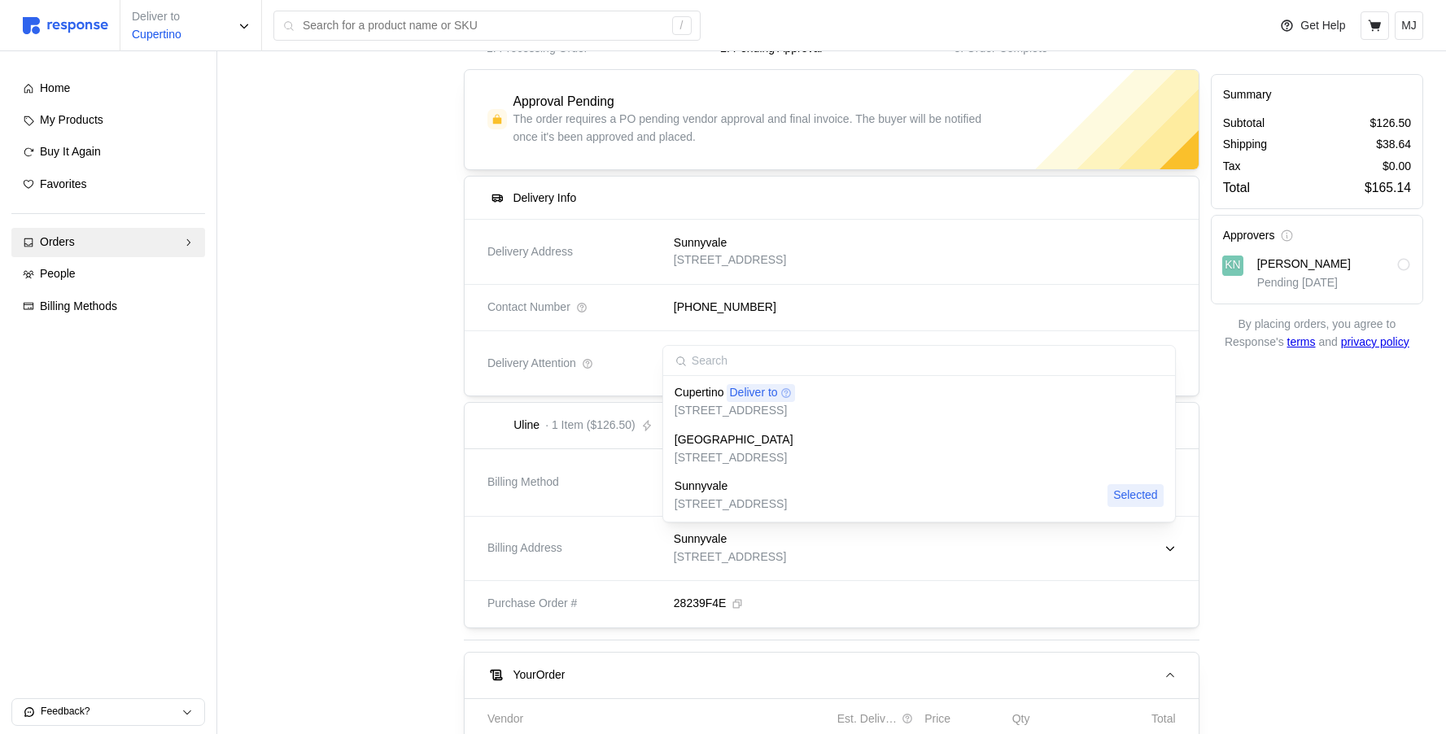
click at [999, 414] on div "Cupertino Deliver to 123 Test Road, Cupertino, CA, 95014, United States" at bounding box center [919, 401] width 489 height 35
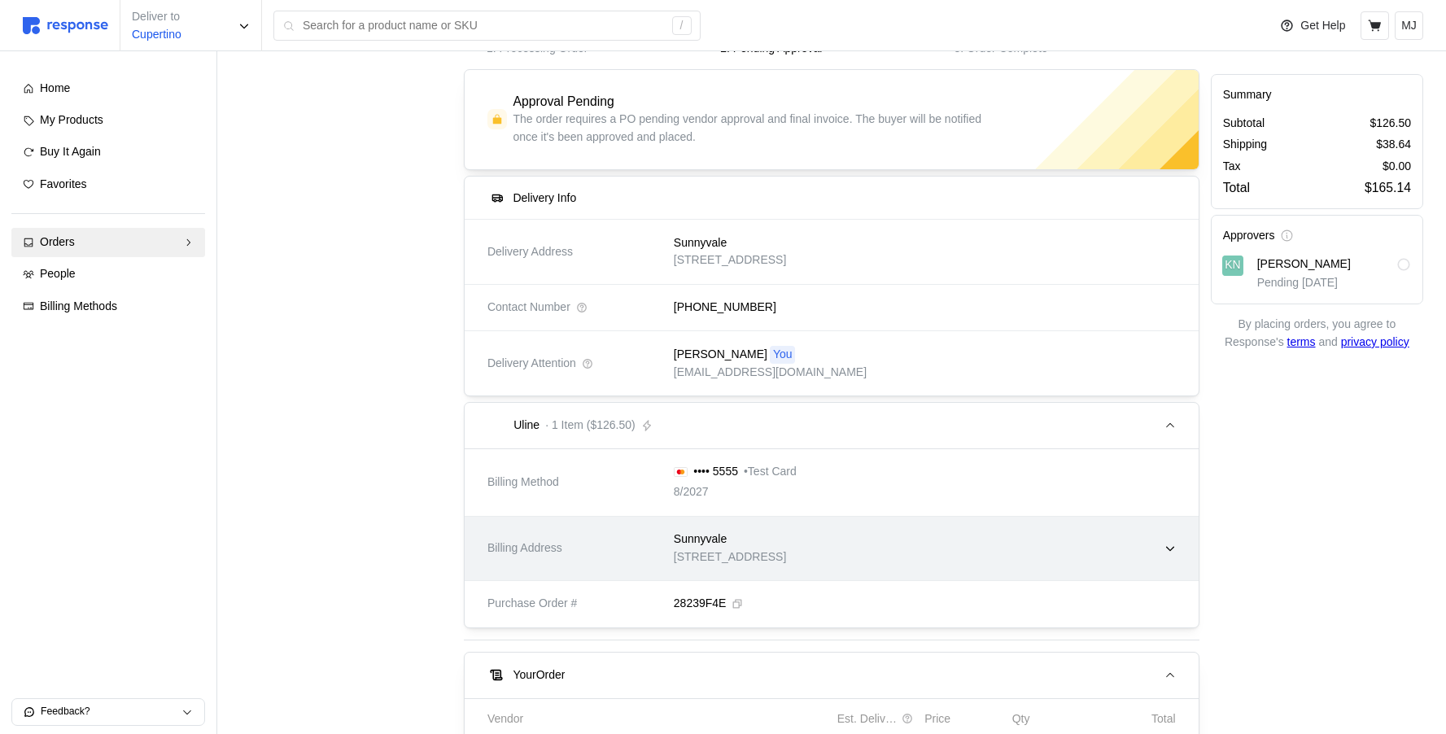
click at [786, 557] on p "[STREET_ADDRESS]" at bounding box center [730, 558] width 112 height 18
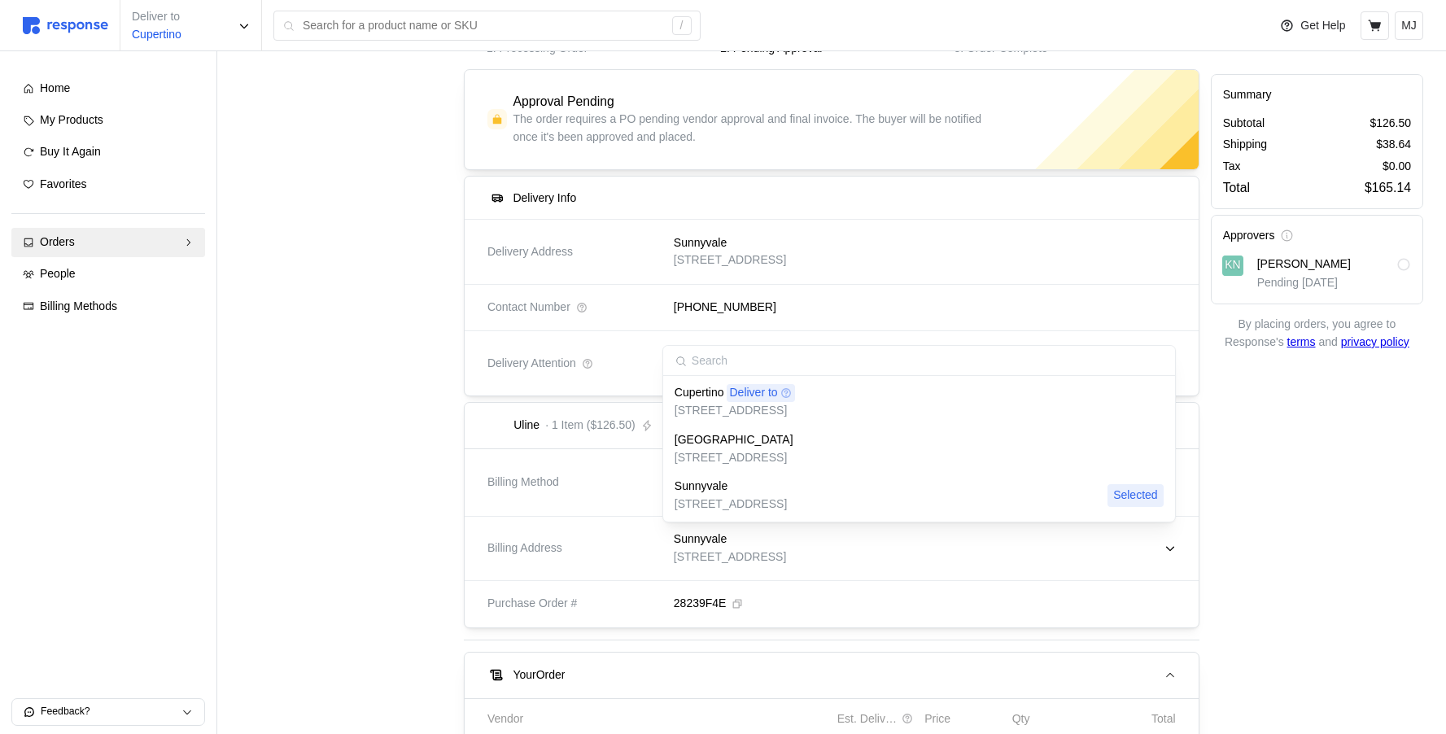
click at [787, 489] on div "Sunnyvale" at bounding box center [731, 487] width 112 height 18
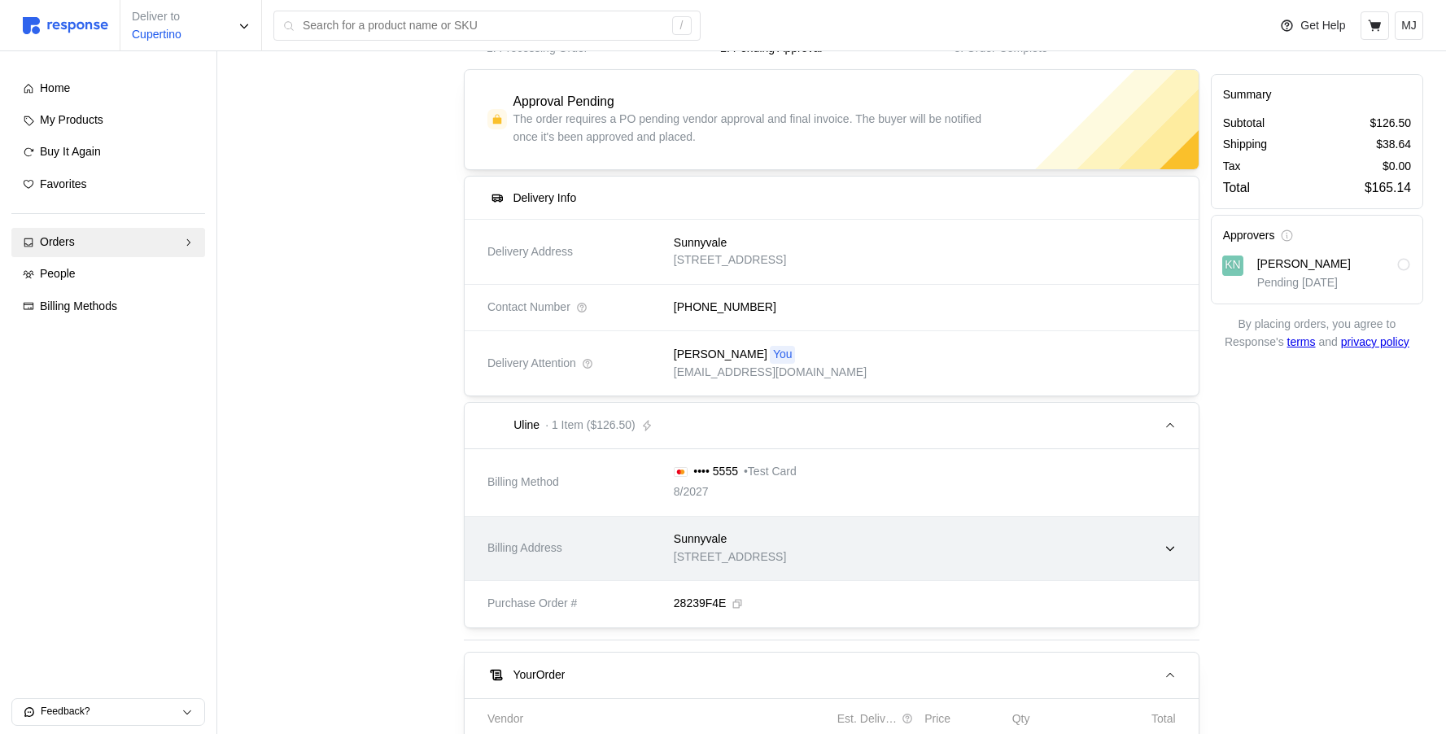
click at [786, 535] on div "Sunnyvale" at bounding box center [730, 540] width 112 height 18
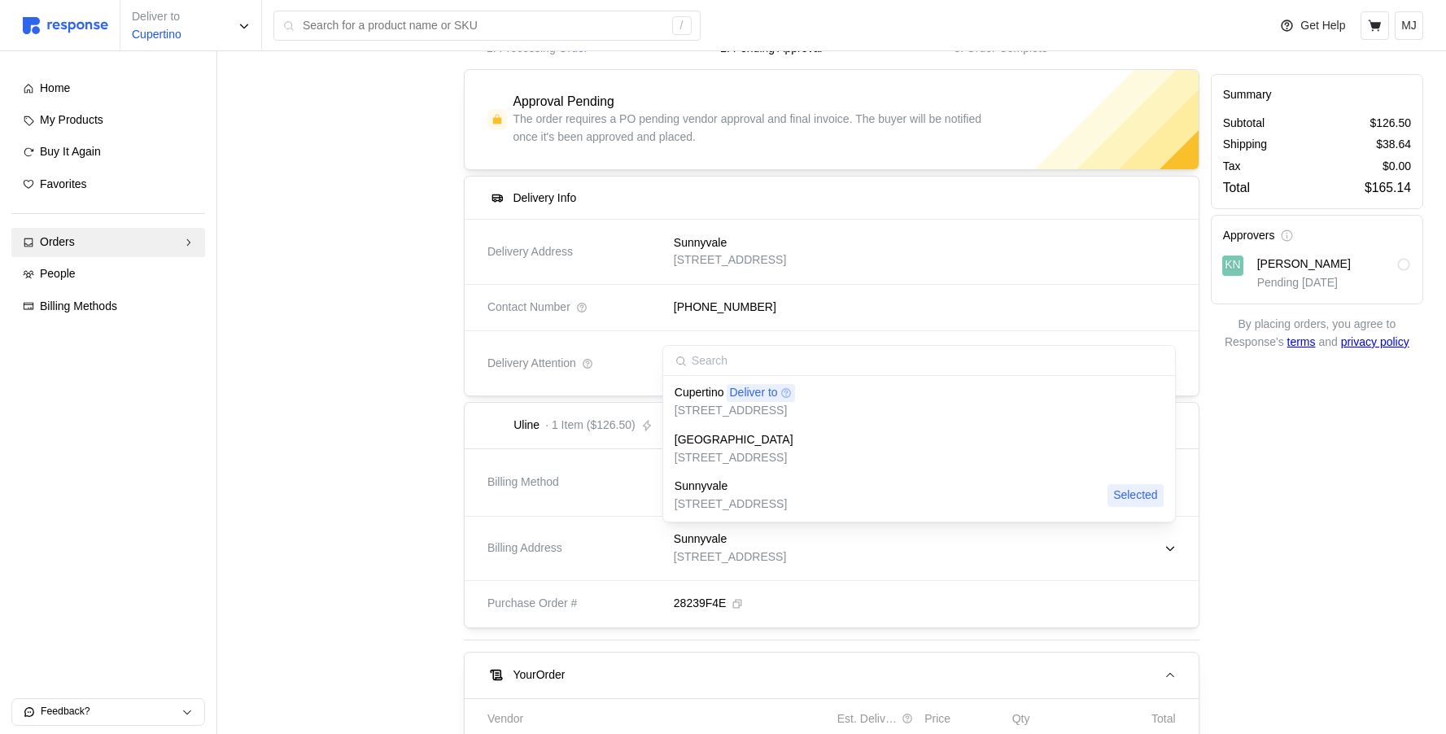
click at [795, 409] on p "[STREET_ADDRESS]" at bounding box center [735, 411] width 120 height 18
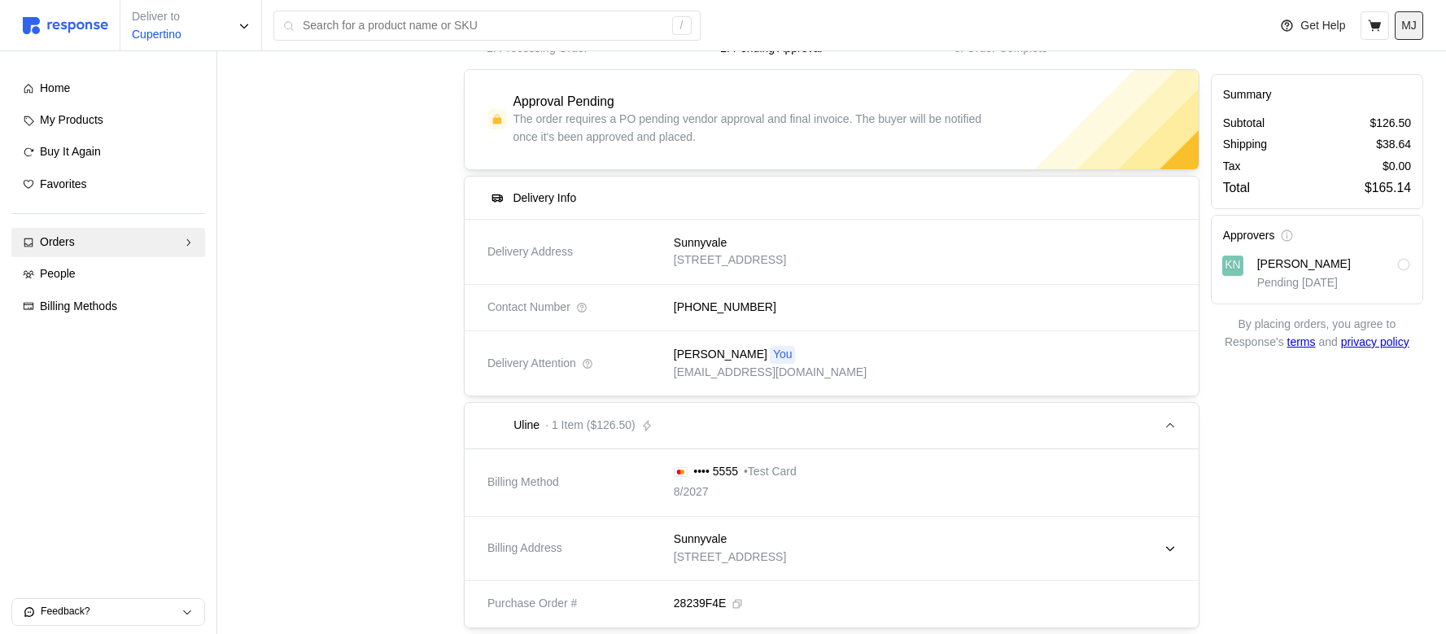
click at [1416, 33] on p "MJ" at bounding box center [1409, 26] width 15 height 18
click at [1364, 88] on p "Logout" at bounding box center [1360, 94] width 104 height 18
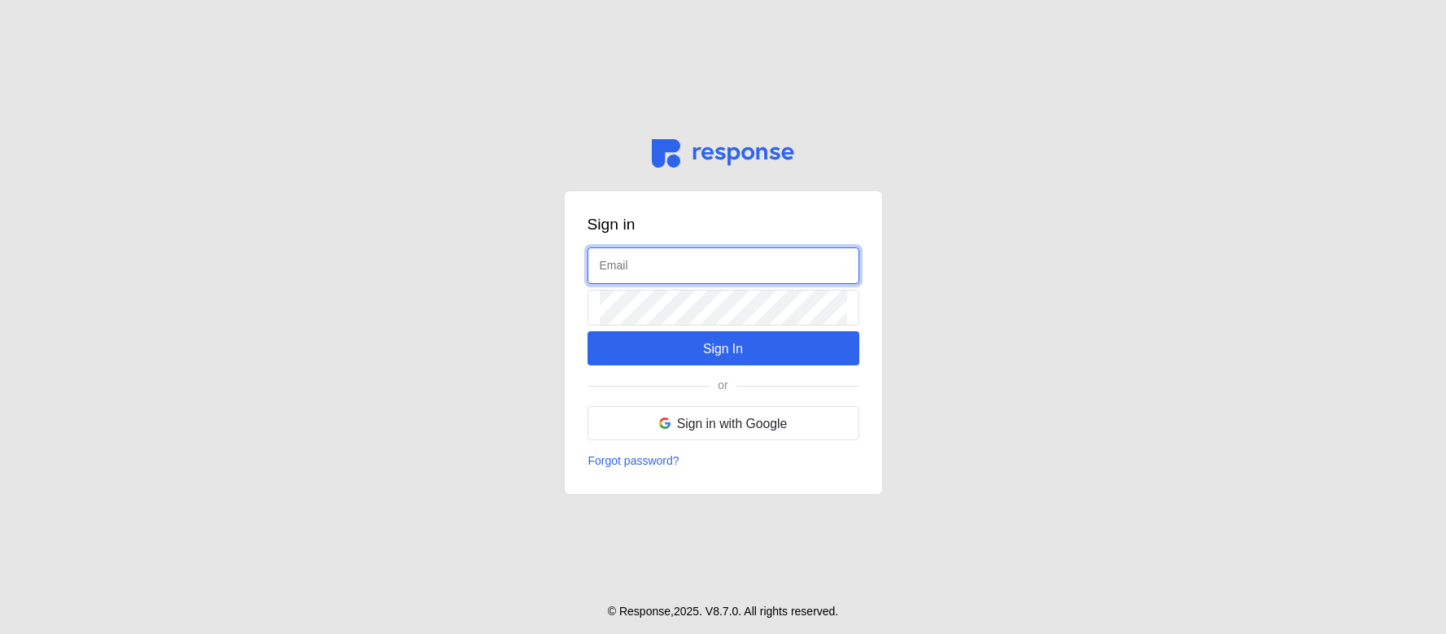
type input "[EMAIL_ADDRESS][DOMAIN_NAME]"
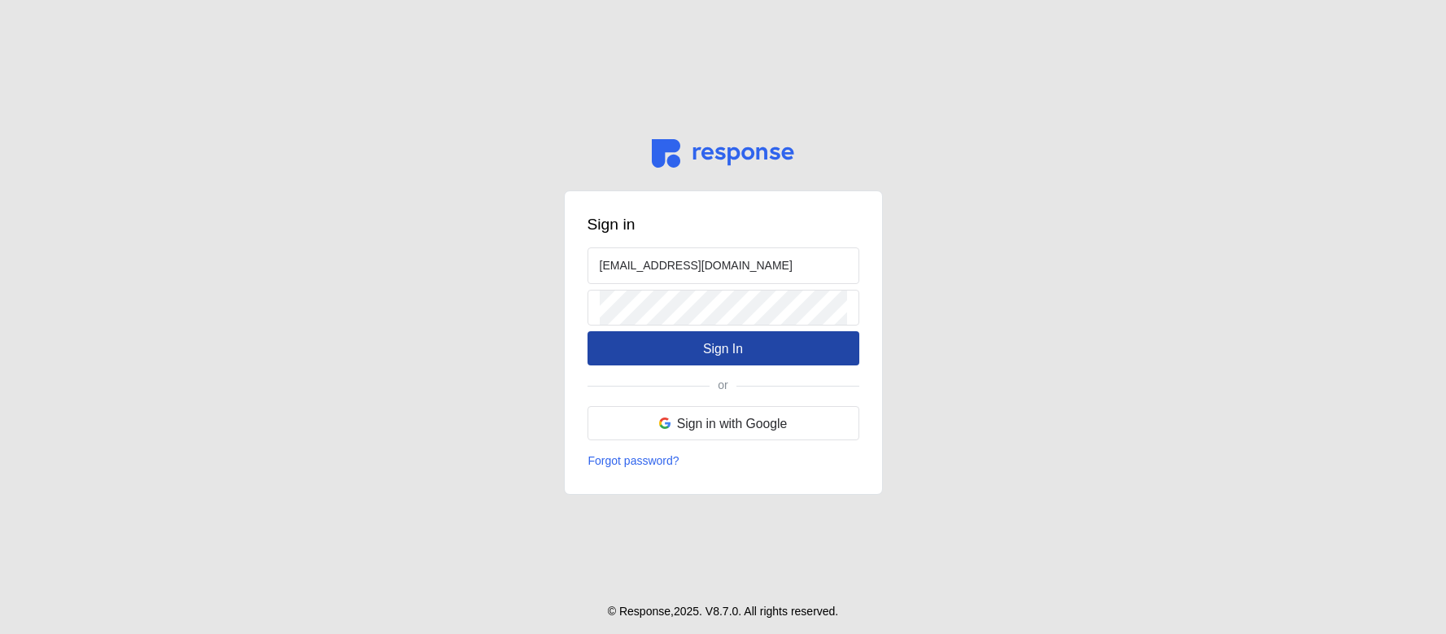
click at [705, 343] on p "Sign In" at bounding box center [723, 349] width 40 height 20
